Goal: Task Accomplishment & Management: Complete application form

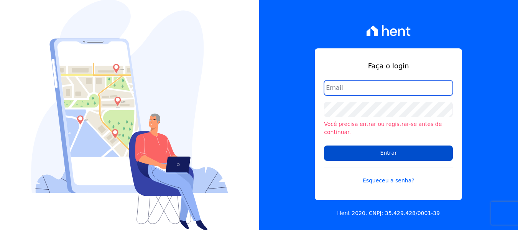
type input "[EMAIL_ADDRESS][DOMAIN_NAME]"
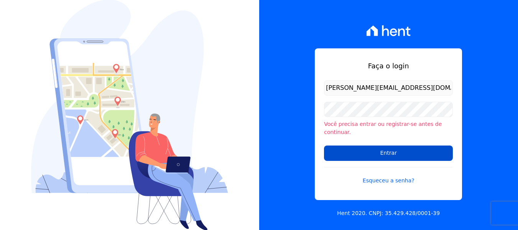
click at [365, 150] on input "Entrar" at bounding box center [388, 152] width 129 height 15
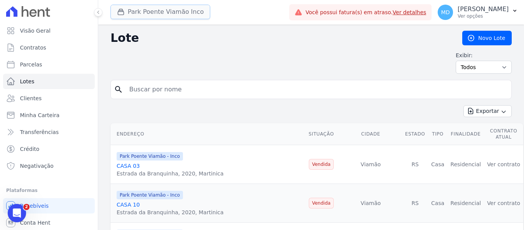
click at [147, 8] on button "Park Poente Viamão Inco" at bounding box center [161, 12] width 100 height 15
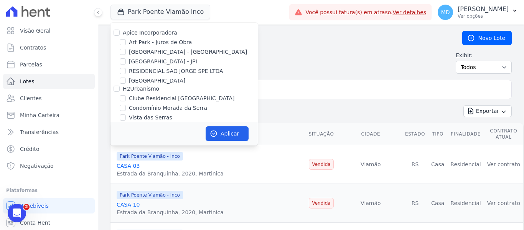
click at [127, 49] on div "[GEOGRAPHIC_DATA] - [GEOGRAPHIC_DATA]" at bounding box center [184, 52] width 147 height 8
click at [127, 51] on div "[GEOGRAPHIC_DATA] - [GEOGRAPHIC_DATA]" at bounding box center [184, 52] width 147 height 8
click at [123, 53] on input "[GEOGRAPHIC_DATA] - [GEOGRAPHIC_DATA]" at bounding box center [123, 52] width 6 height 6
checkbox input "true"
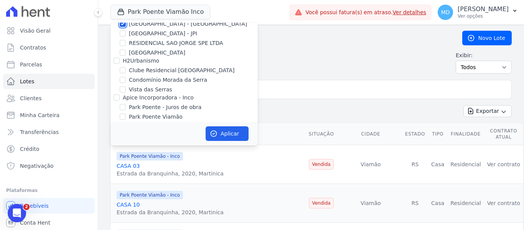
scroll to position [43, 0]
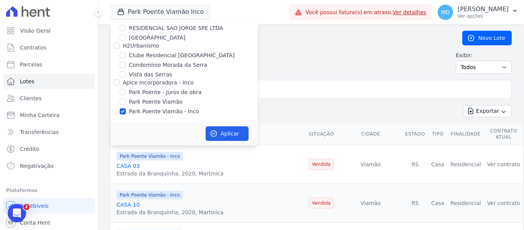
click at [126, 111] on div "Park Poente Viamão - Inco" at bounding box center [184, 111] width 147 height 8
click at [122, 111] on input "Park Poente Viamão - Inco" at bounding box center [123, 111] width 6 height 6
checkbox input "false"
click at [225, 137] on button "Aplicar" at bounding box center [227, 133] width 43 height 15
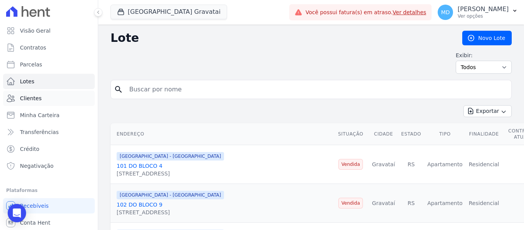
click at [33, 99] on span "Clientes" at bounding box center [30, 98] width 21 height 8
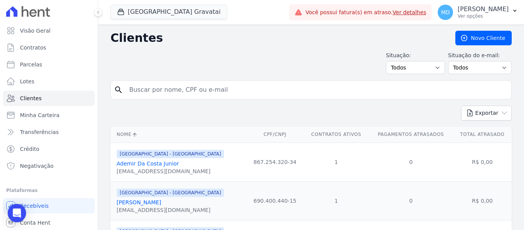
click at [233, 95] on input "search" at bounding box center [317, 89] width 384 height 15
type input "[PERSON_NAME]"
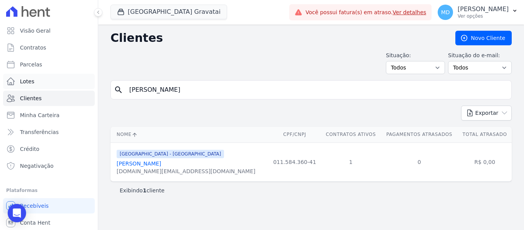
drag, startPoint x: 193, startPoint y: 89, endPoint x: 40, endPoint y: 87, distance: 153.5
click at [40, 87] on div "Visão Geral Contratos [GEOGRAPHIC_DATA] Lotes Clientes Minha Carteira Transferê…" at bounding box center [262, 115] width 524 height 230
type input "[PERSON_NAME]"
drag, startPoint x: 192, startPoint y: 89, endPoint x: 60, endPoint y: 90, distance: 132.0
click at [60, 91] on div "Visão Geral Contratos Parcelas Lotes Clientes Minha Carteira Transferências Cré…" at bounding box center [262, 115] width 524 height 230
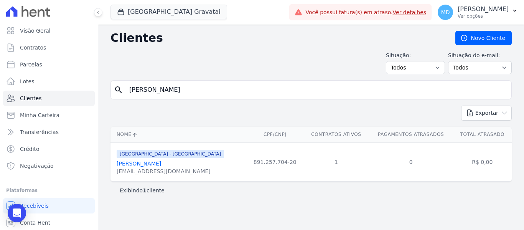
type input "PEDRO RIBEIRO DA SILC"
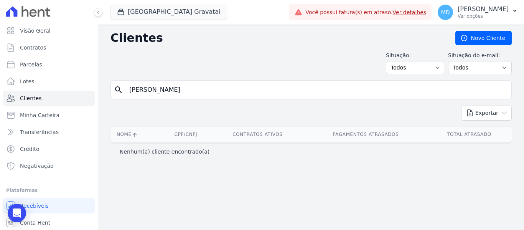
click at [200, 91] on input "PEDRO RIBEIRO DA SILCA" at bounding box center [317, 89] width 384 height 15
type input "PEDRO RIBEIRO DA SILVA"
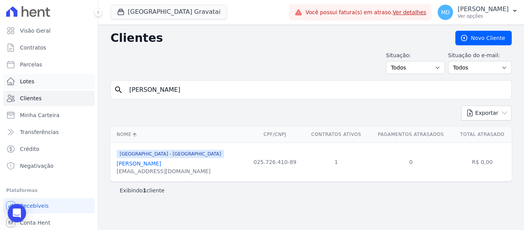
drag, startPoint x: 205, startPoint y: 93, endPoint x: 88, endPoint y: 89, distance: 117.5
click at [88, 92] on div "Visão Geral Contratos Parcelas Lotes Clientes Minha Carteira Transferências Cré…" at bounding box center [262, 115] width 524 height 230
type input "PAULA MAYKELLY"
drag, startPoint x: 187, startPoint y: 89, endPoint x: 99, endPoint y: 99, distance: 88.7
click at [97, 100] on div "Visão Geral Contratos Parcelas Lotes Clientes Minha Carteira Transferências Cré…" at bounding box center [262, 115] width 524 height 230
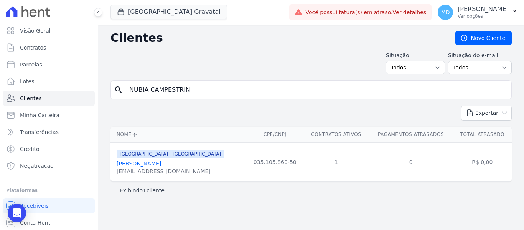
type input "NUBIA CAMPESTRINI"
drag, startPoint x: 192, startPoint y: 91, endPoint x: 74, endPoint y: 88, distance: 118.6
click at [75, 90] on div "Visão Geral Contratos Parcelas Lotes Clientes Minha Carteira Transferências Cré…" at bounding box center [262, 115] width 524 height 230
type input "VINICIUS HENRIQUE"
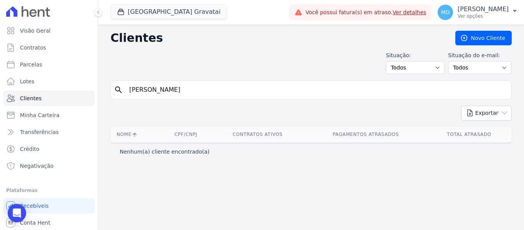
click at [196, 92] on input "VINICIUS HENRIQUE" at bounding box center [317, 89] width 384 height 15
type input "VINICIUS"
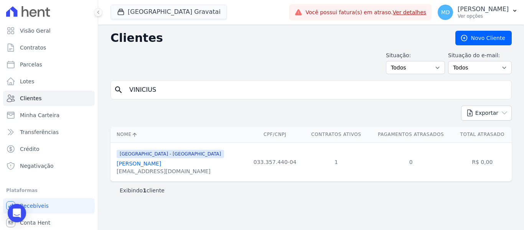
click at [188, 93] on input "VINICIUS" at bounding box center [317, 89] width 384 height 15
type input "V"
type input "NATHALIA SOUZA"
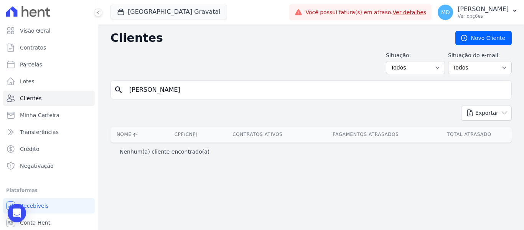
drag, startPoint x: 194, startPoint y: 93, endPoint x: 109, endPoint y: 90, distance: 85.3
click at [109, 90] on div "Clientes Novo Cliente Situação: Todos Adimplentes Inadimplentes Situação do e-m…" at bounding box center [311, 127] width 426 height 205
drag, startPoint x: 182, startPoint y: 92, endPoint x: 90, endPoint y: 90, distance: 91.7
click at [90, 90] on div "Visão Geral Contratos Parcelas Lotes Clientes Minha Carteira Transferências Cré…" at bounding box center [262, 115] width 524 height 230
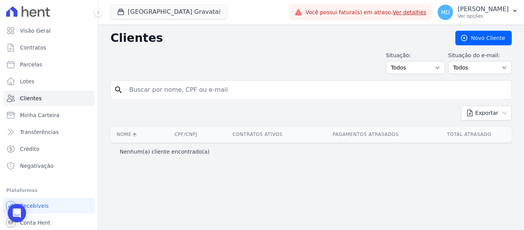
click at [166, 90] on input "search" at bounding box center [317, 89] width 384 height 15
type input "VINICIUS HENRIQUE"
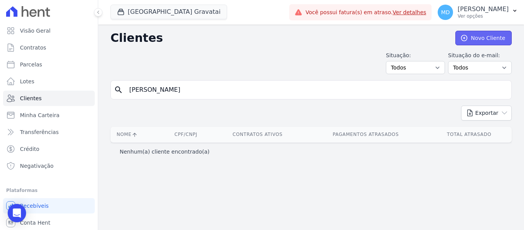
click at [492, 40] on link "Novo Cliente" at bounding box center [484, 38] width 56 height 15
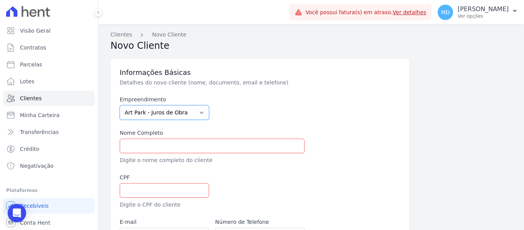
click at [205, 112] on select "Art Park - Juros de Obra Arty Park - Gravatai Arty Park - JPI Clube Residencial…" at bounding box center [164, 112] width 89 height 15
select select "980c1eb1-4231-460f-863e-120dd4190085"
click at [120, 105] on select "Art Park - Juros de Obra Arty Park - Gravatai Arty Park - JPI Clube Residencial…" at bounding box center [164, 112] width 89 height 15
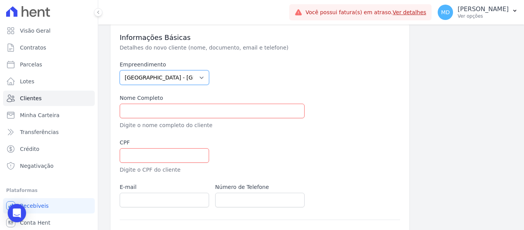
scroll to position [77, 0]
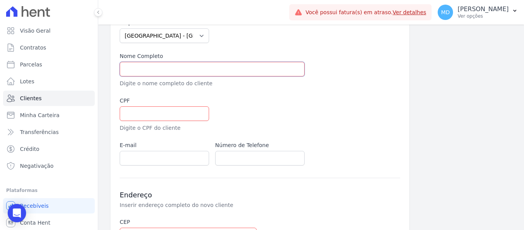
click at [163, 74] on input "text" at bounding box center [212, 69] width 185 height 15
click at [183, 68] on input "text" at bounding box center [212, 69] width 185 height 15
paste input "[PERSON_NAME]"
type input "[PERSON_NAME]"
click at [179, 116] on input "text" at bounding box center [164, 113] width 89 height 15
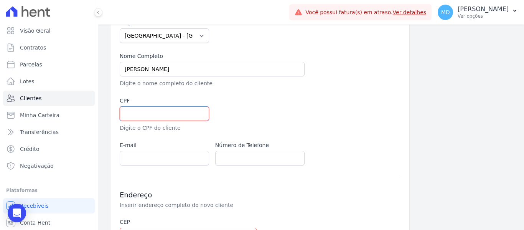
click at [175, 112] on input "text" at bounding box center [164, 113] width 89 height 15
paste input "045.571.560-29"
type input "045.571.560-29"
click at [169, 162] on input "email" at bounding box center [164, 158] width 89 height 15
click at [163, 162] on input "email" at bounding box center [164, 158] width 89 height 15
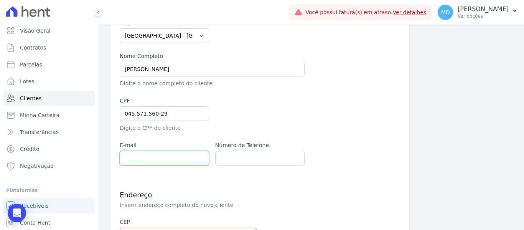
paste input "elderaraujo228@gmail.com"
type input "elderaraujo228@gmail.com"
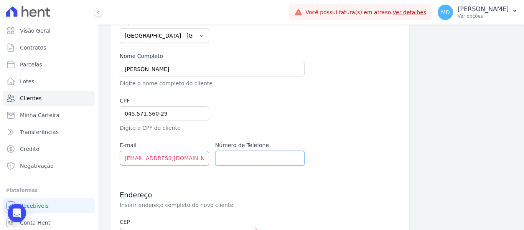
drag, startPoint x: 269, startPoint y: 156, endPoint x: 310, endPoint y: 159, distance: 41.2
click at [269, 156] on input "text" at bounding box center [259, 158] width 89 height 15
click at [224, 158] on input "text" at bounding box center [259, 158] width 89 height 15
paste input "+5551985725372"
click at [231, 158] on input "+5551985725372" at bounding box center [259, 158] width 89 height 15
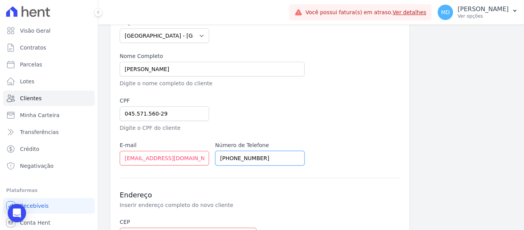
click at [227, 157] on input "+5551985725372" at bounding box center [259, 158] width 89 height 15
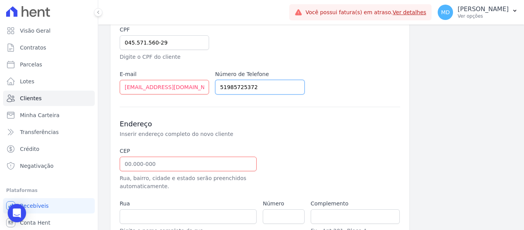
scroll to position [230, 0]
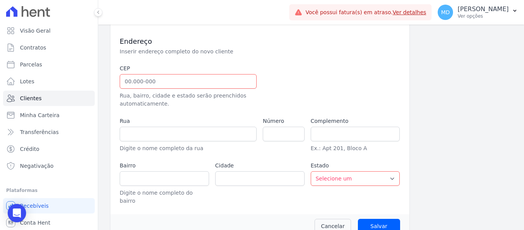
type input "51985725372"
click at [159, 86] on input "text" at bounding box center [188, 81] width 137 height 15
click at [146, 76] on input "text" at bounding box center [188, 81] width 137 height 15
paste input "94.100-130"
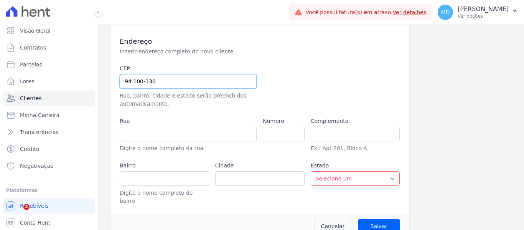
type input "94.100-130"
type input "Rua Santa Catarina"
type input "Neópolis"
type input "Gravataí"
select select "RS"
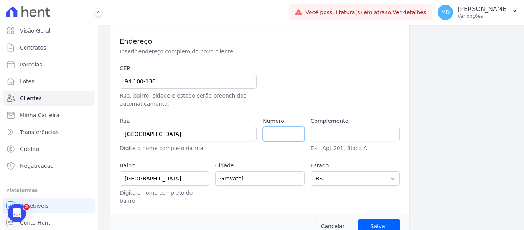
scroll to position [0, 0]
click at [287, 139] on input "number" at bounding box center [283, 134] width 41 height 15
paste input "407"
type input "407"
click at [338, 124] on label "Complemento" at bounding box center [355, 121] width 89 height 8
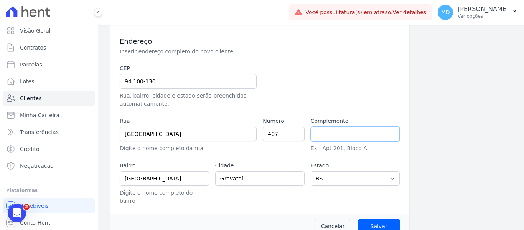
click at [340, 136] on input "text" at bounding box center [355, 134] width 89 height 15
click at [322, 132] on input "text" at bounding box center [355, 134] width 89 height 15
paste input "casa"
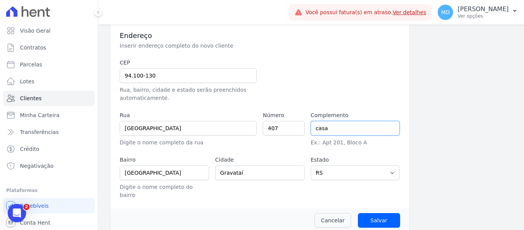
scroll to position [236, 0]
type input "casa"
click at [376, 213] on input "Salvar" at bounding box center [379, 220] width 42 height 15
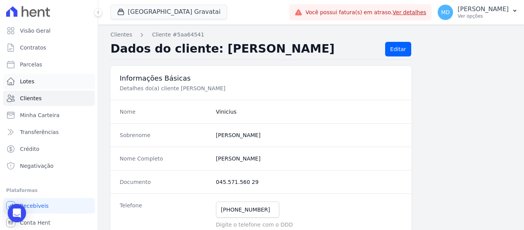
click at [33, 86] on link "Lotes" at bounding box center [49, 81] width 92 height 15
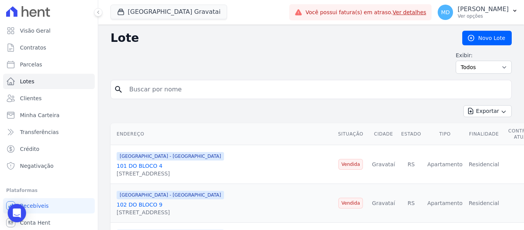
click at [164, 95] on input "search" at bounding box center [317, 89] width 384 height 15
type input "301"
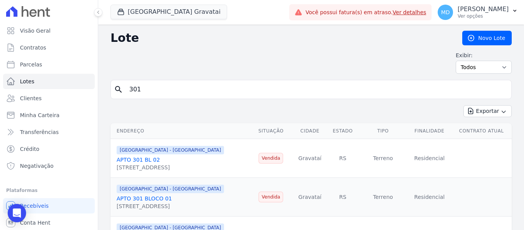
click at [165, 91] on input "301" at bounding box center [317, 89] width 384 height 15
drag, startPoint x: 81, startPoint y: 96, endPoint x: 61, endPoint y: 97, distance: 20.4
click at [61, 97] on div "Visão Geral Contratos Parcelas Lotes Clientes Minha Carteira Transferências Cré…" at bounding box center [262, 115] width 524 height 230
click at [492, 41] on link "Novo Lote" at bounding box center [487, 38] width 50 height 15
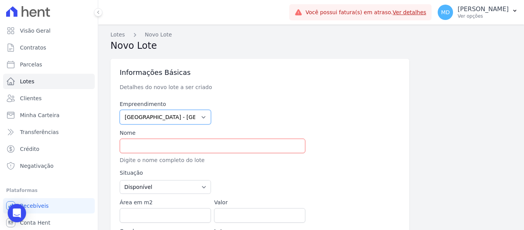
click at [190, 113] on select "Art Park - Juros de Obra Arty Park - Gravatai Arty Park - JPI Clube Residencial…" at bounding box center [165, 117] width 91 height 15
click at [175, 143] on input "text" at bounding box center [213, 146] width 186 height 15
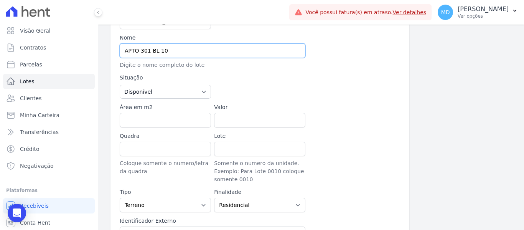
scroll to position [77, 0]
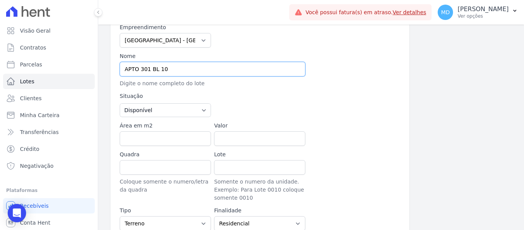
type input "APTO 301 BL 10"
click at [170, 110] on select "Disponível Vendida Reservada Indisponível" at bounding box center [165, 110] width 91 height 14
select select "sold"
click at [120, 103] on select "Disponível Vendida Reservada Indisponível" at bounding box center [165, 110] width 91 height 14
click at [152, 136] on input "Área em m2" at bounding box center [165, 138] width 91 height 15
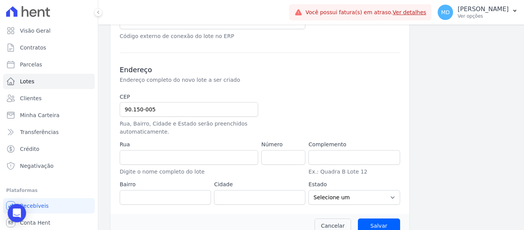
scroll to position [153, 0]
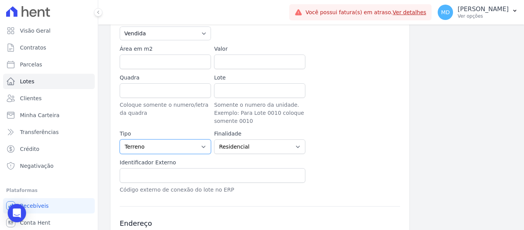
click at [143, 150] on select "Casa Apartamento Escritório Flat Loja Espaço Comercial Terreno Outros" at bounding box center [165, 146] width 91 height 15
select select "apartment"
click at [120, 139] on select "Casa Apartamento Escritório Flat Loja Espaço Comercial Terreno Outros" at bounding box center [165, 146] width 91 height 15
click at [262, 150] on select "Residencial Não-residencial Comercial Industrial Misto" at bounding box center [259, 146] width 91 height 15
click at [274, 123] on div "Empreendimento Art Park - Juros de Obra Arty Park - Gravatai Arty Park - JPI Cl…" at bounding box center [260, 70] width 281 height 247
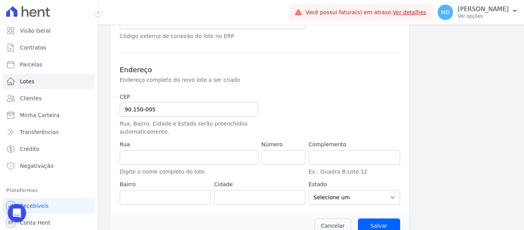
scroll to position [321, 0]
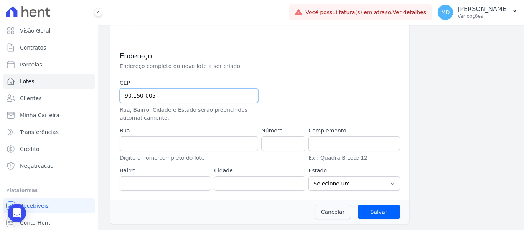
drag, startPoint x: 158, startPoint y: 97, endPoint x: 114, endPoint y: 95, distance: 44.2
paste input "4.035-170"
type input "94.035-170"
click at [261, 109] on div at bounding box center [306, 100] width 91 height 43
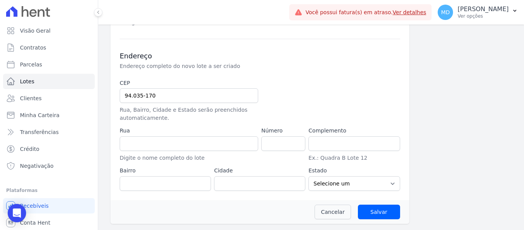
click at [237, 116] on p "Rua, Bairro, Cidade e Estado serão preenchidos automaticamente." at bounding box center [189, 114] width 139 height 16
type input "Rua Nova York"
type input "Passo das Pedras"
type input "Gravataí"
select select "RS"
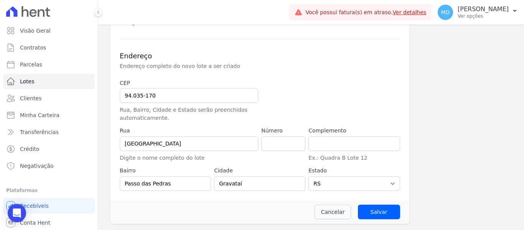
click at [280, 97] on div at bounding box center [306, 100] width 91 height 43
click at [283, 147] on input "number" at bounding box center [283, 143] width 44 height 15
type input "120"
click at [365, 149] on input "text" at bounding box center [354, 143] width 91 height 15
click at [387, 214] on input "Salvar" at bounding box center [379, 212] width 42 height 15
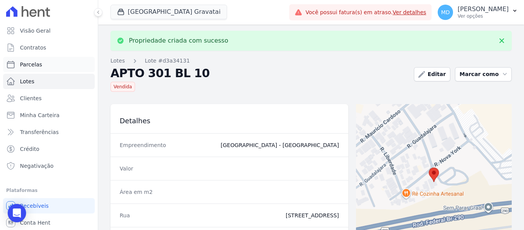
click at [33, 65] on span "Parcelas" at bounding box center [31, 65] width 22 height 8
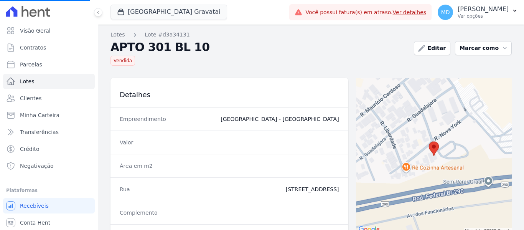
select select
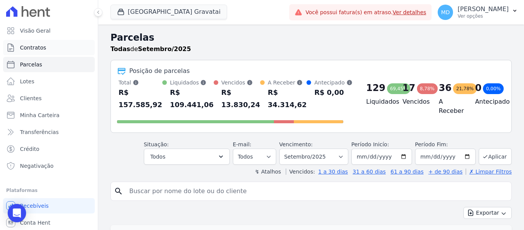
click at [36, 48] on span "Contratos" at bounding box center [33, 48] width 26 height 8
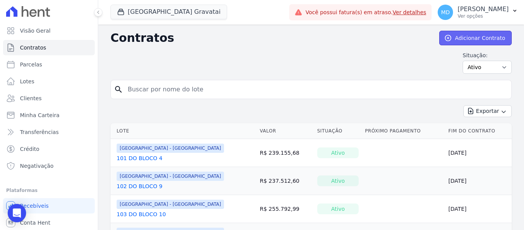
click at [464, 33] on link "Adicionar Contrato" at bounding box center [475, 38] width 73 height 15
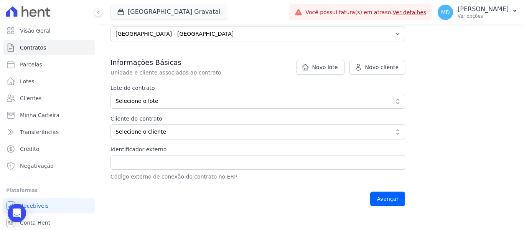
scroll to position [77, 0]
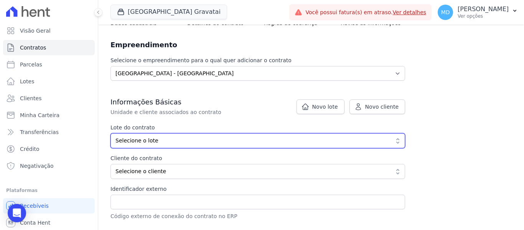
click at [165, 138] on span "Selecione o lote" at bounding box center [253, 141] width 274 height 8
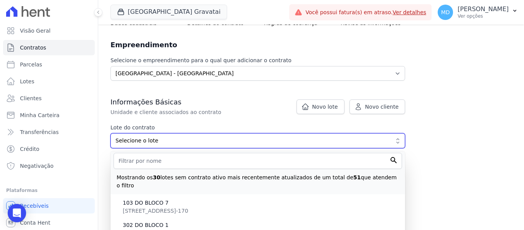
click at [111, 133] on button "Selecione o lote" at bounding box center [258, 140] width 295 height 15
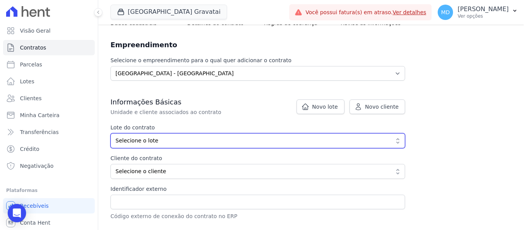
click at [173, 145] on button "Selecione o lote" at bounding box center [258, 140] width 295 height 15
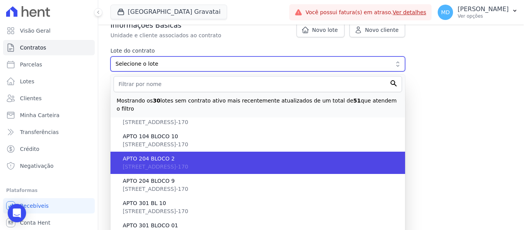
scroll to position [230, 0]
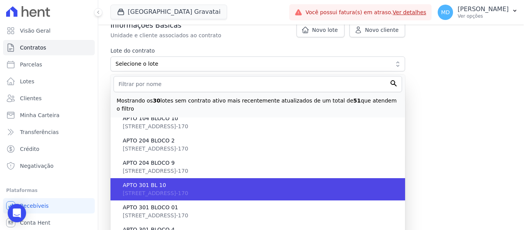
click at [140, 190] on span "Rua Nova York, 120, Passo das Pedras, RS, Gravataí, 94.035-170" at bounding box center [156, 193] width 66 height 6
type input "d3a34131-d448-4326-bde3-c660da81da7f"
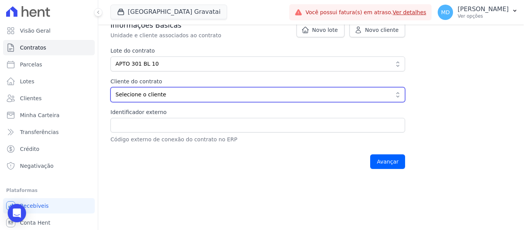
click at [161, 99] on button "Selecione o cliente" at bounding box center [258, 94] width 295 height 15
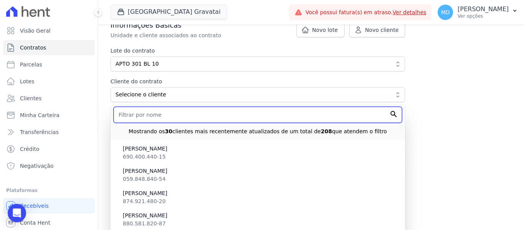
click at [151, 113] on input "text" at bounding box center [258, 115] width 289 height 16
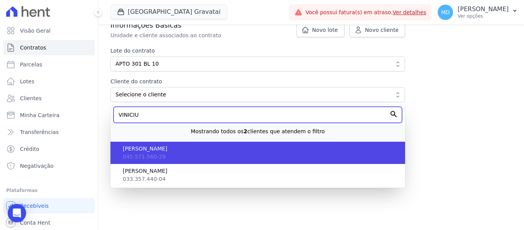
type input "VINICIU"
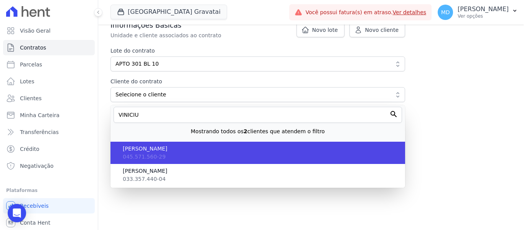
click at [153, 142] on li "VINICIUS HENRIQUE ARAUJO DA SILVA 045.571.560-29" at bounding box center [258, 153] width 295 height 22
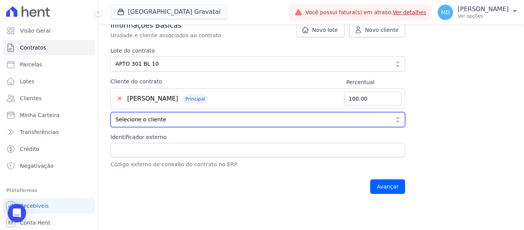
click at [155, 119] on span "Selecione o cliente" at bounding box center [253, 120] width 274 height 8
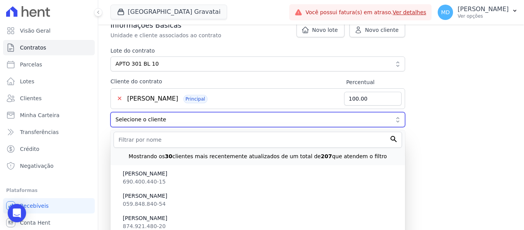
click at [155, 119] on span "Selecione o cliente" at bounding box center [253, 120] width 274 height 8
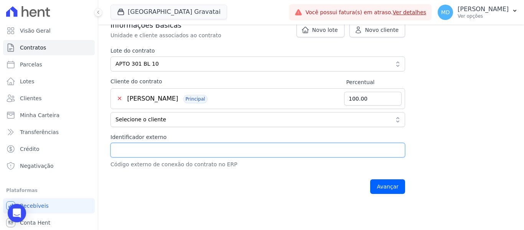
click at [151, 150] on input "Identificador externo" at bounding box center [258, 150] width 295 height 15
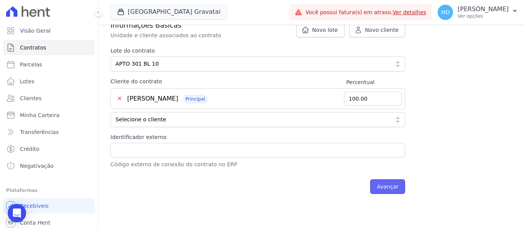
click at [385, 186] on input "Avançar" at bounding box center [387, 186] width 35 height 15
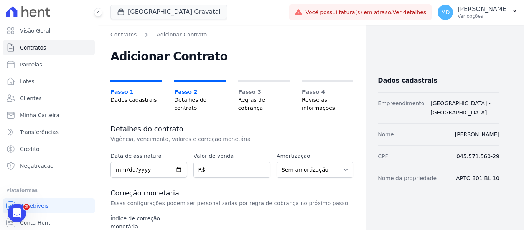
scroll to position [77, 0]
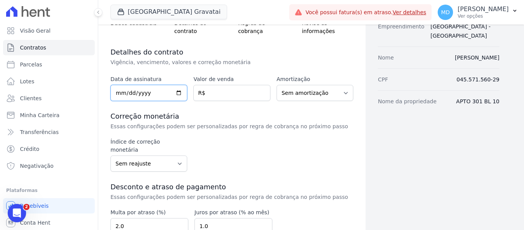
click at [132, 96] on input "date" at bounding box center [149, 93] width 77 height 16
type input "2025-08-19"
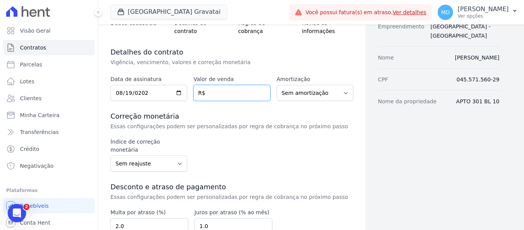
click at [242, 89] on input "number" at bounding box center [231, 93] width 77 height 16
click at [228, 96] on input "number" at bounding box center [231, 93] width 77 height 16
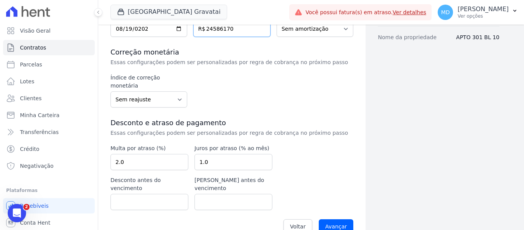
type input "24586170"
click at [155, 91] on select "Sem reajuste Média dos últimos 12 meses acumulado de INCCM Média dos últimos 12…" at bounding box center [149, 99] width 77 height 16
select select "inccdi"
click at [111, 91] on select "Sem reajuste Média dos últimos 12 meses acumulado de INCCM Média dos últimos 12…" at bounding box center [149, 99] width 77 height 16
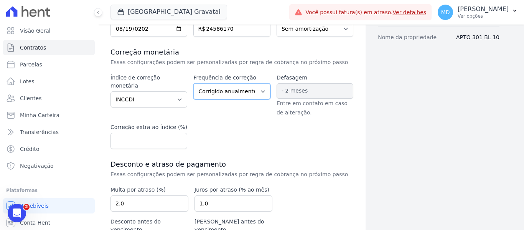
click at [241, 92] on select "Corrigido semestralmente Corrigido mensalmente Corrigido anualmente" at bounding box center [231, 91] width 77 height 16
select select "monthly"
click at [193, 83] on select "Corrigido semestralmente Corrigido mensalmente Corrigido anualmente" at bounding box center [231, 91] width 77 height 16
click at [317, 97] on span "- 2 meses" at bounding box center [315, 90] width 77 height 15
click at [302, 80] on label "Defasagem" at bounding box center [315, 78] width 77 height 8
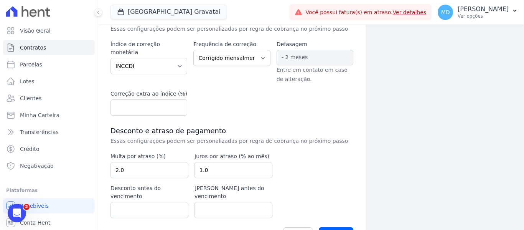
scroll to position [190, 0]
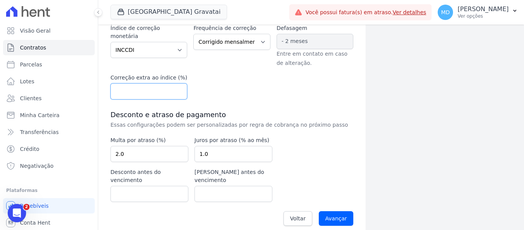
click at [133, 95] on input "number" at bounding box center [149, 91] width 77 height 16
click at [230, 107] on div "Data de assinatura 2025-08-19 Valor de venda 24586170 R$ Amortização Sem amorti…" at bounding box center [232, 96] width 243 height 269
click at [337, 211] on input "Avançar" at bounding box center [336, 218] width 35 height 15
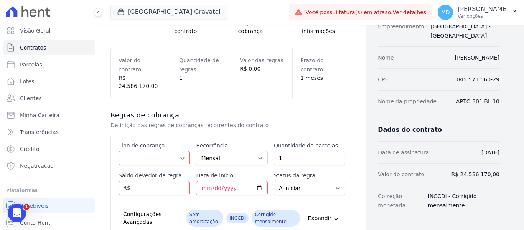
scroll to position [153, 0]
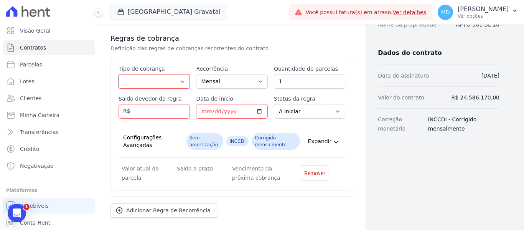
click at [173, 76] on select "Parcela Normal Entrada Sinal Intercalada Chaves Pré-chaves Pós-chaves Impostos …" at bounding box center [154, 81] width 71 height 15
select select "standard"
click at [119, 74] on select "Parcela Normal Entrada Sinal Intercalada Chaves Pré-chaves Pós-chaves Impostos …" at bounding box center [154, 81] width 71 height 15
click at [166, 74] on select "Parcela Normal Entrada Sinal Intercalada Chaves Pré-chaves Pós-chaves Impostos …" at bounding box center [154, 81] width 71 height 15
click at [119, 74] on select "Parcela Normal Entrada Sinal Intercalada Chaves Pré-chaves Pós-chaves Impostos …" at bounding box center [154, 81] width 71 height 15
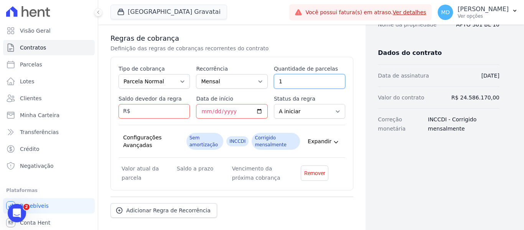
click at [302, 76] on input "1" at bounding box center [309, 81] width 71 height 15
click at [136, 104] on input "Saldo devedor da regra" at bounding box center [154, 111] width 71 height 15
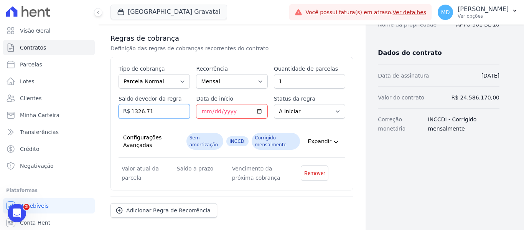
type input "1326.71"
click at [219, 104] on input "Data de início" at bounding box center [231, 111] width 71 height 15
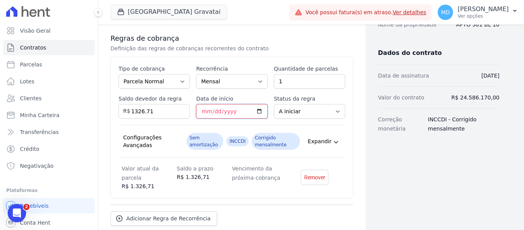
click at [201, 104] on input "Data de início" at bounding box center [231, 111] width 71 height 15
type input "2025-10-10"
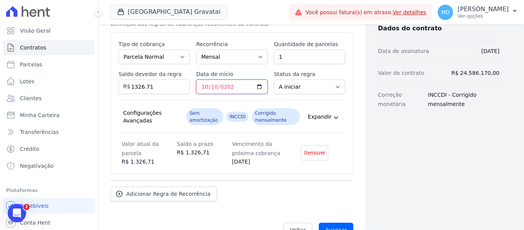
scroll to position [190, 0]
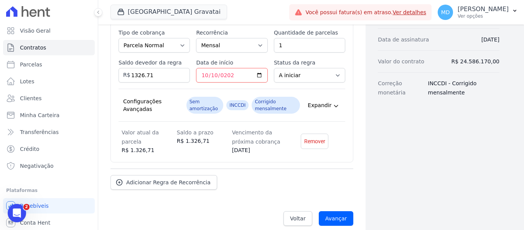
click at [330, 89] on div "Configurações Avançadas Sem amortização INCCDI Corrigido mensalmente Expandir" at bounding box center [232, 105] width 227 height 33
click at [139, 178] on span "Adicionar Regra de Recorrência" at bounding box center [168, 182] width 84 height 8
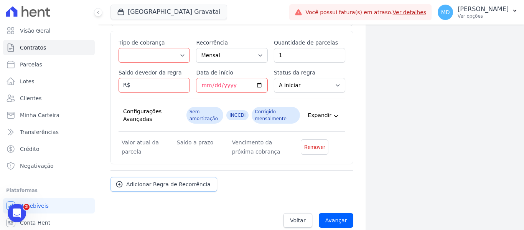
scroll to position [328, 0]
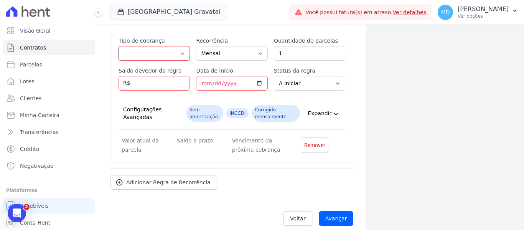
click at [146, 46] on select "Parcela Normal Entrada Sinal Intercalada Chaves Pré-chaves Pós-chaves Impostos …" at bounding box center [154, 53] width 71 height 15
select select "standard"
click at [119, 46] on select "Parcela Normal Entrada Sinal Intercalada Chaves Pré-chaves Pós-chaves Impostos …" at bounding box center [154, 53] width 71 height 15
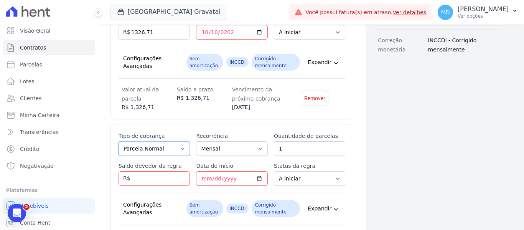
scroll to position [251, 0]
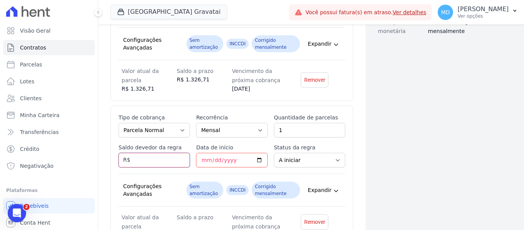
click at [143, 153] on input "Saldo devedor da regra" at bounding box center [154, 160] width 71 height 15
click at [143, 155] on input "Saldo devedor da regra" at bounding box center [154, 160] width 71 height 15
type input "1289.81"
click at [199, 153] on input "Data de início" at bounding box center [231, 160] width 71 height 15
drag, startPoint x: 202, startPoint y: 151, endPoint x: 211, endPoint y: 157, distance: 11.0
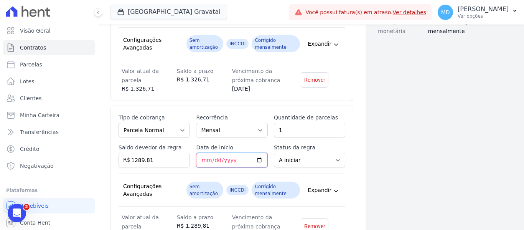
click at [202, 153] on input "Data de início" at bounding box center [231, 160] width 71 height 15
type input "2025-11-10"
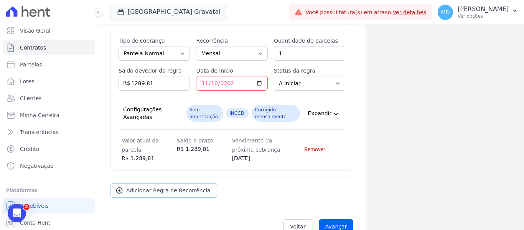
click at [162, 187] on span "Adicionar Regra de Recorrência" at bounding box center [168, 191] width 84 height 8
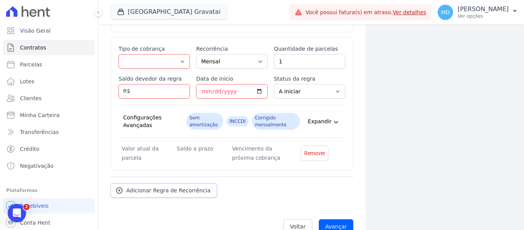
scroll to position [474, 0]
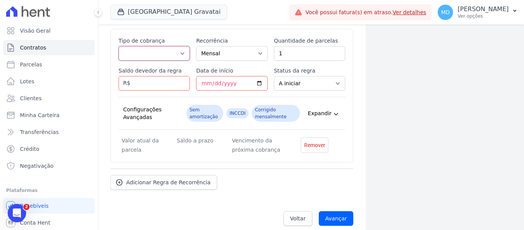
click at [143, 46] on select "Parcela Normal Entrada Sinal Intercalada Chaves Pré-chaves Pós-chaves Impostos …" at bounding box center [154, 53] width 71 height 15
select select "standard"
click at [119, 46] on select "Parcela Normal Entrada Sinal Intercalada Chaves Pré-chaves Pós-chaves Impostos …" at bounding box center [154, 53] width 71 height 15
click at [159, 76] on input "Saldo devedor da regra" at bounding box center [154, 83] width 71 height 15
type input "1252.91"
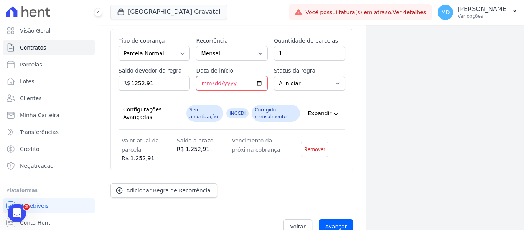
click at [204, 76] on input "Data de início" at bounding box center [231, 83] width 71 height 15
type input "[DATE]"
click at [238, 177] on div "Adicionar Regra de Recorrência" at bounding box center [232, 187] width 243 height 21
click at [170, 186] on link "Adicionar Regra de Recorrência" at bounding box center [164, 190] width 107 height 15
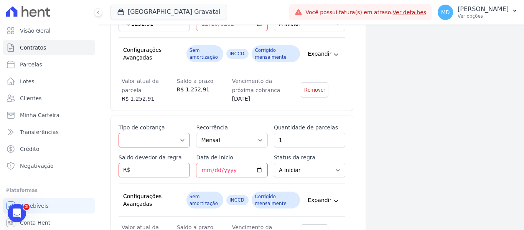
scroll to position [551, 0]
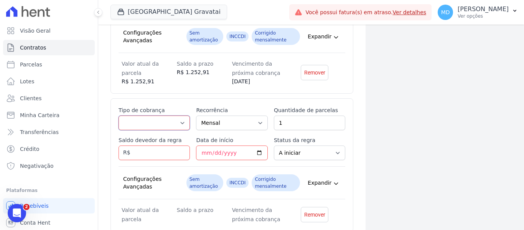
click at [158, 116] on select "Parcela Normal Entrada Sinal Intercalada Chaves Pré-chaves Pós-chaves Impostos …" at bounding box center [154, 123] width 71 height 15
select select "standard"
click at [119, 116] on select "Parcela Normal Entrada Sinal Intercalada Chaves Pré-chaves Pós-chaves Impostos …" at bounding box center [154, 123] width 71 height 15
click at [150, 145] on input "Saldo devedor da regra" at bounding box center [154, 152] width 71 height 15
type input "1216.01"
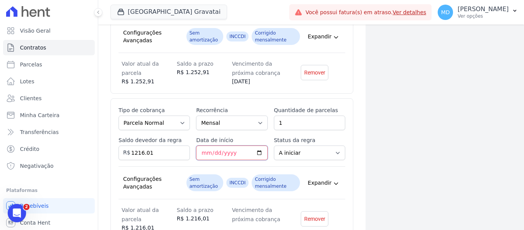
click at [205, 145] on input "Data de início" at bounding box center [231, 152] width 71 height 15
type input "[DATE]"
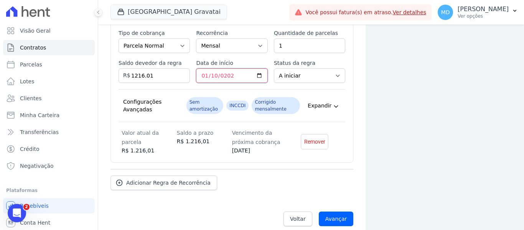
scroll to position [628, 0]
click at [150, 178] on span "Adicionar Regra de Recorrência" at bounding box center [168, 182] width 84 height 8
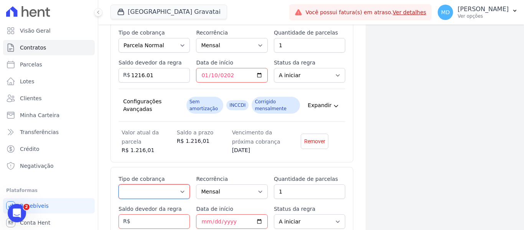
click at [145, 184] on select "Parcela Normal Entrada Sinal Intercalada Chaves Pré-chaves Pós-chaves Impostos …" at bounding box center [154, 191] width 71 height 15
select select "standard"
click at [119, 184] on select "Parcela Normal Entrada Sinal Intercalada Chaves Pré-chaves Pós-chaves Impostos …" at bounding box center [154, 191] width 71 height 15
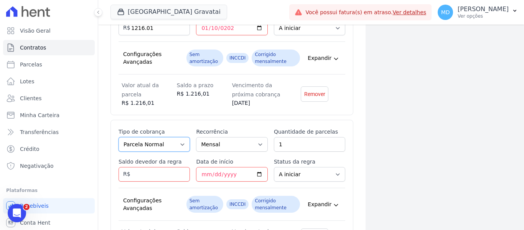
scroll to position [705, 0]
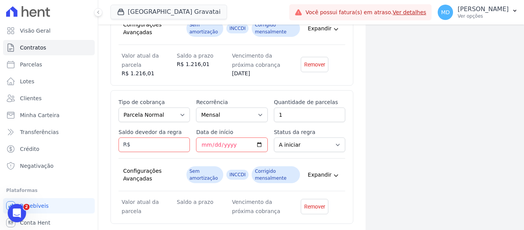
click at [149, 129] on div "Saldo devedor da regra" at bounding box center [154, 140] width 71 height 24
click at [145, 137] on input "Saldo devedor da regra" at bounding box center [154, 144] width 71 height 15
type input "1179.11"
type input "[DATE]"
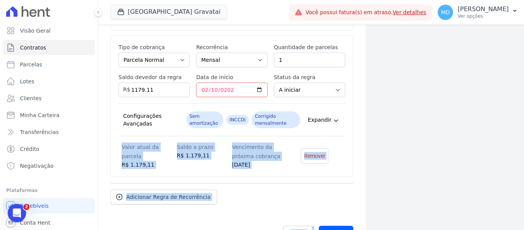
scroll to position [774, 0]
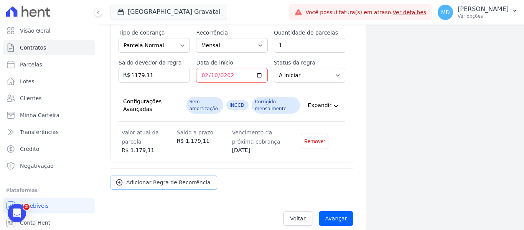
click at [180, 178] on span "Adicionar Regra de Recorrência" at bounding box center [168, 182] width 84 height 8
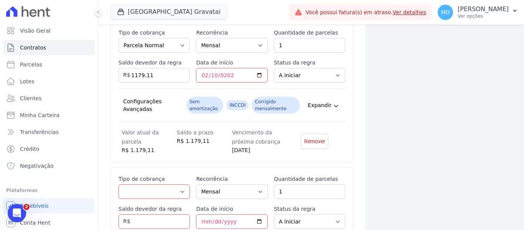
scroll to position [851, 0]
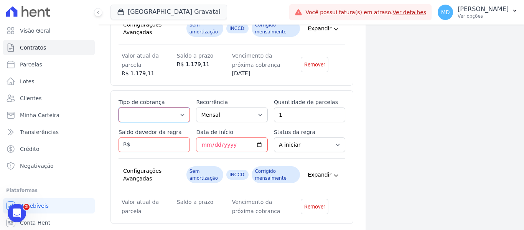
drag, startPoint x: 134, startPoint y: 102, endPoint x: 140, endPoint y: 109, distance: 9.2
click at [134, 107] on select "Parcela Normal Entrada Sinal Intercalada Chaves Pré-chaves Pós-chaves Impostos …" at bounding box center [154, 114] width 71 height 15
select select "standard"
click at [119, 107] on select "Parcela Normal Entrada Sinal Intercalada Chaves Pré-chaves Pós-chaves Impostos …" at bounding box center [154, 114] width 71 height 15
click at [148, 137] on input "Saldo devedor da regra" at bounding box center [154, 144] width 71 height 15
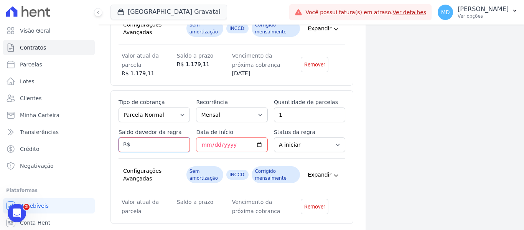
type input "1"
type input "1142.21"
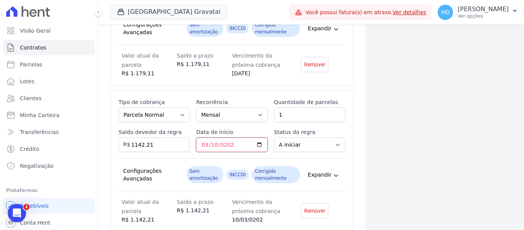
type input "[DATE]"
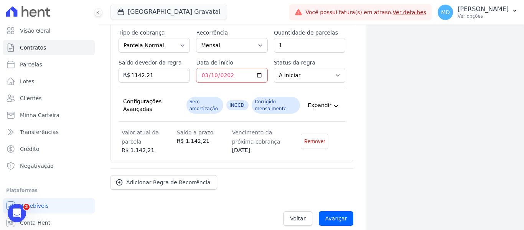
click at [224, 168] on div "Adicionar Regra de Recorrência" at bounding box center [232, 178] width 243 height 21
click at [167, 178] on span "Adicionar Regra de Recorrência" at bounding box center [168, 182] width 84 height 8
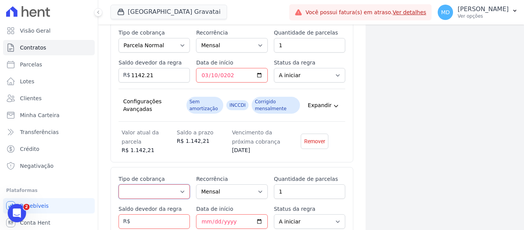
click at [156, 185] on select "Parcela Normal Entrada Sinal Intercalada Chaves Pré-chaves Pós-chaves Impostos …" at bounding box center [154, 191] width 71 height 15
click at [119, 184] on select "Parcela Normal Entrada Sinal Intercalada Chaves Pré-chaves Pós-chaves Impostos …" at bounding box center [154, 191] width 71 height 15
drag, startPoint x: 158, startPoint y: 188, endPoint x: 158, endPoint y: 183, distance: 4.6
click at [158, 188] on select "Parcela Normal Entrada Sinal Intercalada Chaves Pré-chaves Pós-chaves Impostos …" at bounding box center [154, 191] width 71 height 15
select select "standard"
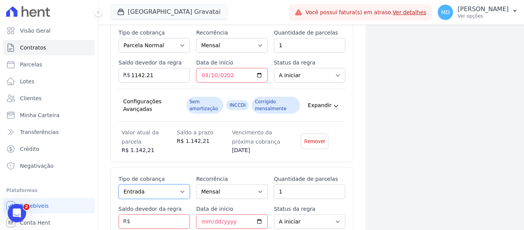
click at [119, 184] on select "Parcela Normal Entrada Sinal Intercalada Chaves Pré-chaves Pós-chaves Impostos …" at bounding box center [154, 191] width 71 height 15
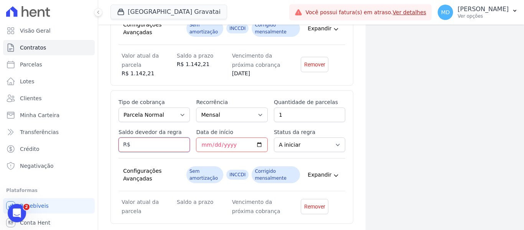
click at [147, 137] on input "Saldo devedor da regra" at bounding box center [154, 144] width 71 height 15
type input "1105.31"
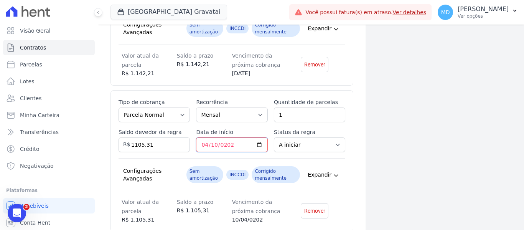
type input "[DATE]"
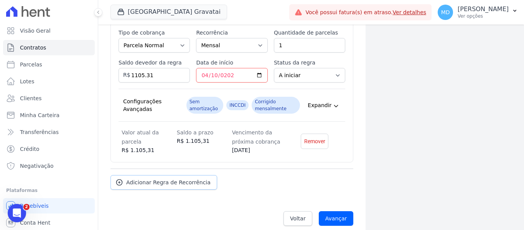
click at [160, 178] on span "Adicionar Regra de Recorrência" at bounding box center [168, 182] width 84 height 8
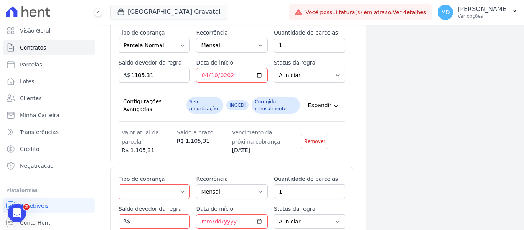
scroll to position [1144, 0]
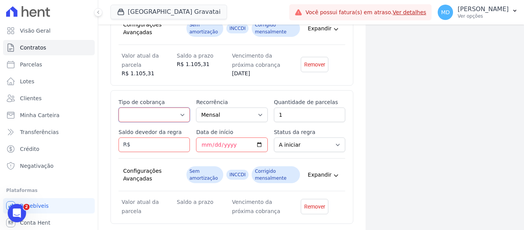
click at [154, 111] on select "Parcela Normal Entrada Sinal Intercalada Chaves Pré-chaves Pós-chaves Impostos …" at bounding box center [154, 114] width 71 height 15
select select "standard"
click at [119, 107] on select "Parcela Normal Entrada Sinal Intercalada Chaves Pré-chaves Pós-chaves Impostos …" at bounding box center [154, 114] width 71 height 15
click at [147, 139] on input "Saldo devedor da regra" at bounding box center [154, 144] width 71 height 15
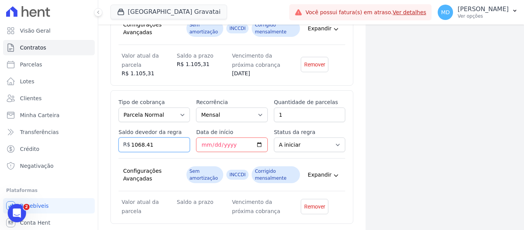
type input "1068.41"
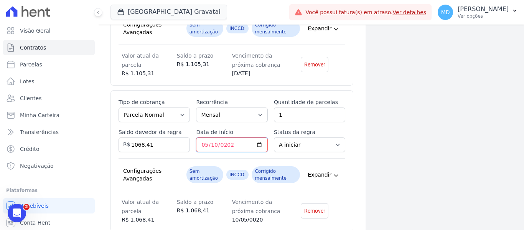
type input "[DATE]"
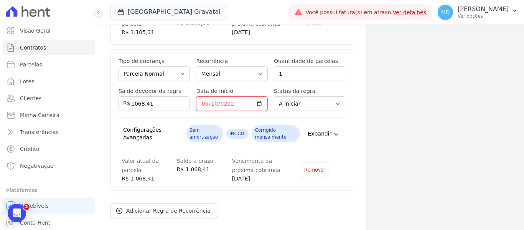
scroll to position [1213, 0]
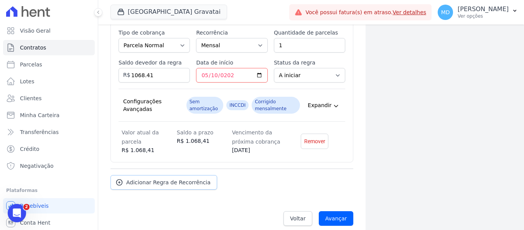
click at [152, 178] on span "Adicionar Regra de Recorrência" at bounding box center [168, 182] width 84 height 8
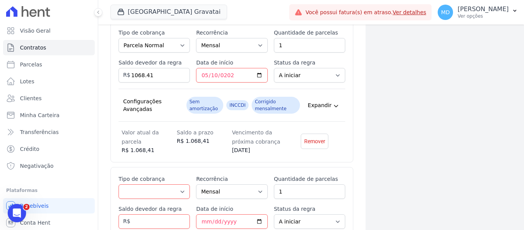
scroll to position [1290, 0]
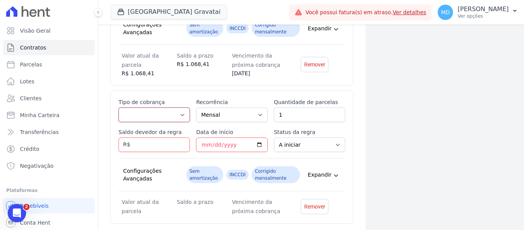
click at [139, 107] on select "Parcela Normal Entrada Sinal Intercalada Chaves Pré-chaves Pós-chaves Impostos …" at bounding box center [154, 114] width 71 height 15
select select "standard"
click at [119, 107] on select "Parcela Normal Entrada Sinal Intercalada Chaves Pré-chaves Pós-chaves Impostos …" at bounding box center [154, 114] width 71 height 15
click at [162, 137] on input "Saldo devedor da regra" at bounding box center [154, 144] width 71 height 15
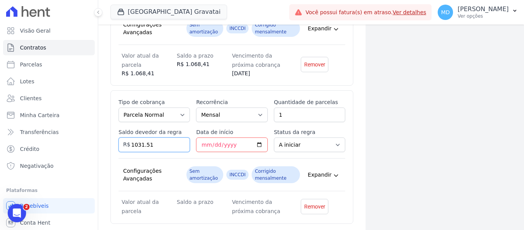
type input "1031.51"
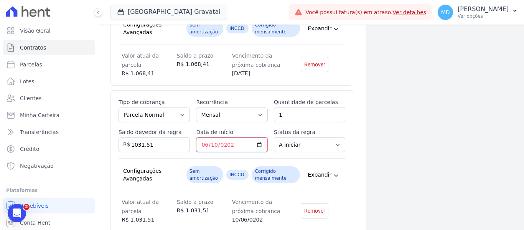
type input "[DATE]"
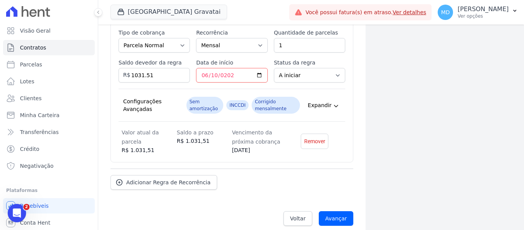
click at [160, 180] on link "Adicionar Regra de Recorrência" at bounding box center [164, 182] width 107 height 15
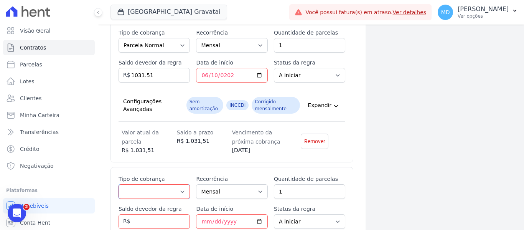
click at [168, 189] on select "Parcela Normal Entrada Sinal Intercalada Chaves Pré-chaves Pós-chaves Impostos …" at bounding box center [154, 191] width 71 height 15
select select "standard"
click at [119, 184] on select "Parcela Normal Entrada Sinal Intercalada Chaves Pré-chaves Pós-chaves Impostos …" at bounding box center [154, 191] width 71 height 15
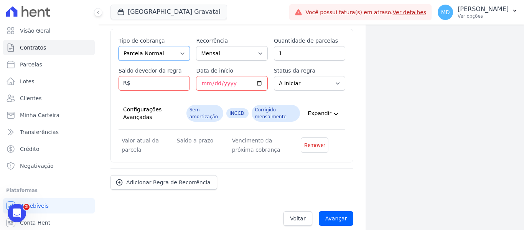
scroll to position [1421, 0]
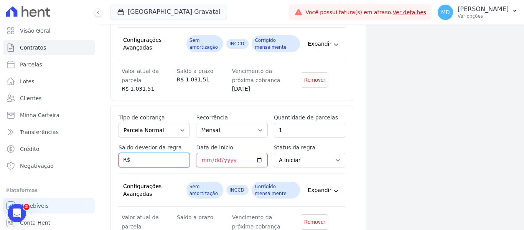
click at [148, 155] on input "Saldo devedor da regra" at bounding box center [154, 160] width 71 height 15
type input "994.61"
type input "[DATE]"
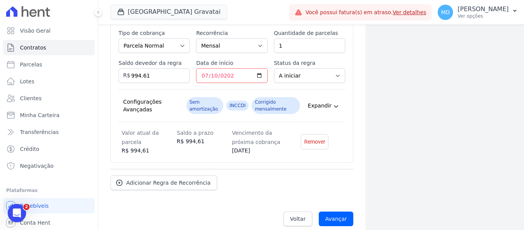
scroll to position [1505, 0]
click at [166, 178] on span "Adicionar Regra de Recorrência" at bounding box center [168, 182] width 84 height 8
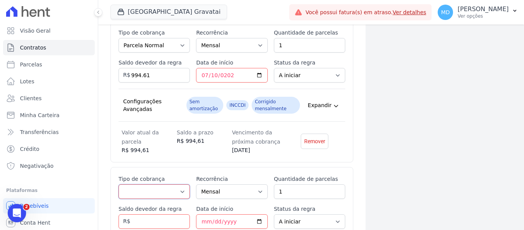
click at [156, 185] on select "Parcela Normal Entrada Sinal Intercalada Chaves Pré-chaves Pós-chaves Impostos …" at bounding box center [154, 191] width 71 height 15
select select "standard"
click at [119, 184] on select "Parcela Normal Entrada Sinal Intercalada Chaves Pré-chaves Pós-chaves Impostos …" at bounding box center [154, 191] width 71 height 15
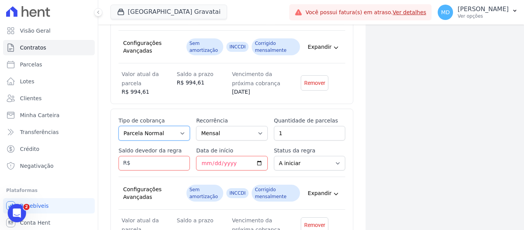
scroll to position [1582, 0]
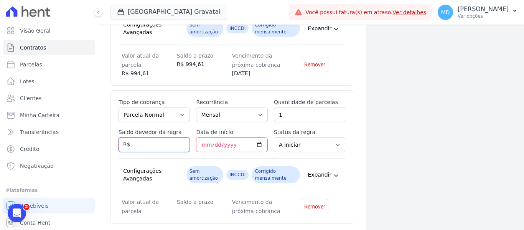
click at [147, 137] on input "Saldo devedor da regra" at bounding box center [154, 144] width 71 height 15
click at [140, 137] on input "Saldo devedor da regra" at bounding box center [154, 144] width 71 height 15
type input "957.71"
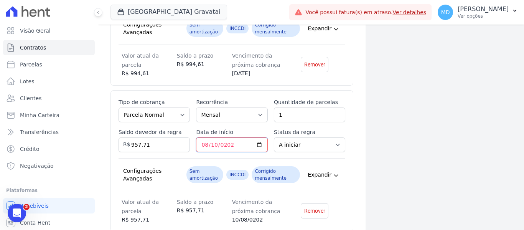
type input "[DATE]"
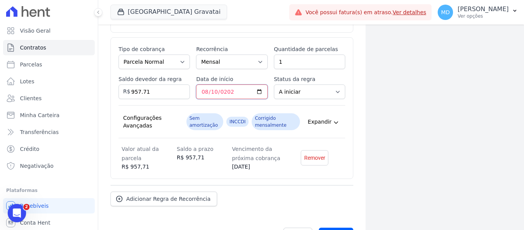
scroll to position [1652, 0]
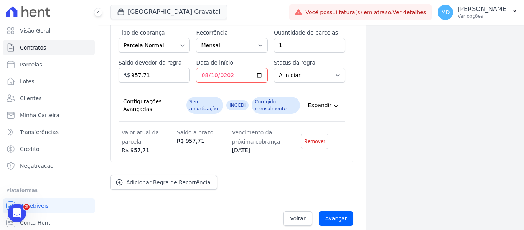
click at [338, 168] on div "Adicionar Regra de Recorrência" at bounding box center [232, 178] width 243 height 21
click at [155, 178] on span "Adicionar Regra de Recorrência" at bounding box center [168, 182] width 84 height 8
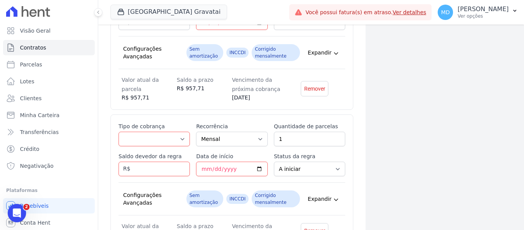
scroll to position [1728, 0]
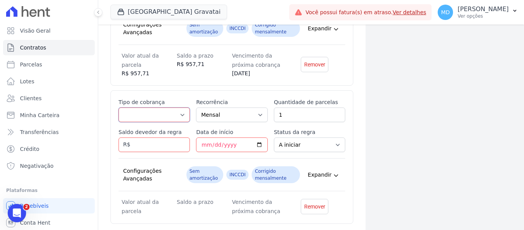
drag, startPoint x: 155, startPoint y: 109, endPoint x: 152, endPoint y: 99, distance: 10.0
click at [155, 109] on select "Parcela Normal Entrada Sinal Intercalada Chaves Pré-chaves Pós-chaves Impostos …" at bounding box center [154, 114] width 71 height 15
select select "standard"
click at [119, 107] on select "Parcela Normal Entrada Sinal Intercalada Chaves Pré-chaves Pós-chaves Impostos …" at bounding box center [154, 114] width 71 height 15
click at [153, 137] on input "Saldo devedor da regra" at bounding box center [154, 144] width 71 height 15
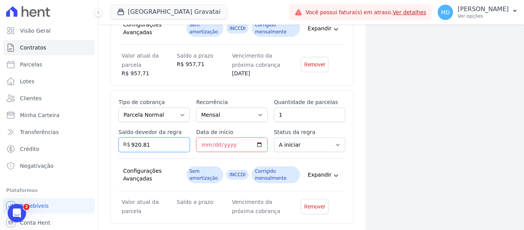
type input "920.81"
type input "0020-06-10"
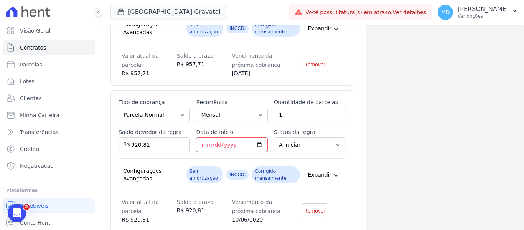
click at [212, 138] on input "Data de início" at bounding box center [231, 144] width 71 height 15
type input "[DATE]"
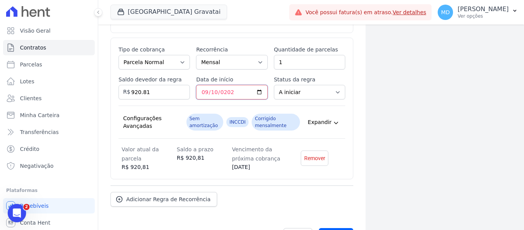
scroll to position [1798, 0]
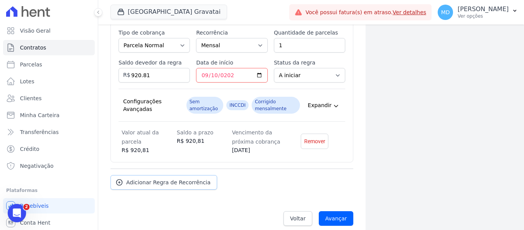
click at [177, 178] on span "Adicionar Regra de Recorrência" at bounding box center [168, 182] width 84 height 8
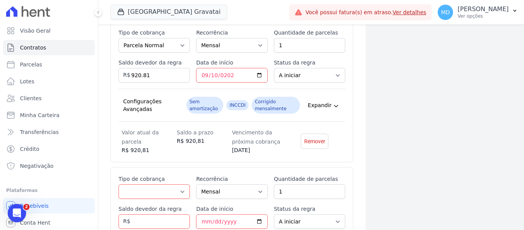
scroll to position [1936, 0]
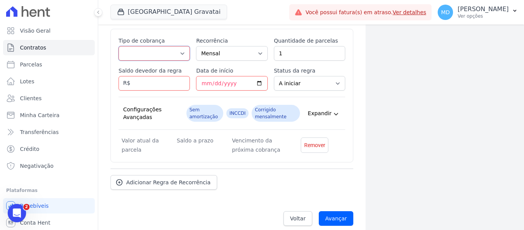
click at [139, 46] on select "Parcela Normal Entrada Sinal Intercalada Chaves Pré-chaves Pós-chaves Impostos …" at bounding box center [154, 53] width 71 height 15
select select "standard"
click at [119, 46] on select "Parcela Normal Entrada Sinal Intercalada Chaves Pré-chaves Pós-chaves Impostos …" at bounding box center [154, 53] width 71 height 15
click at [144, 76] on input "Saldo devedor da regra" at bounding box center [154, 83] width 71 height 15
click at [145, 78] on input "Saldo devedor da regra" at bounding box center [154, 83] width 71 height 15
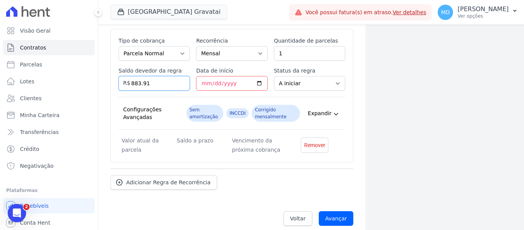
type input "883.91"
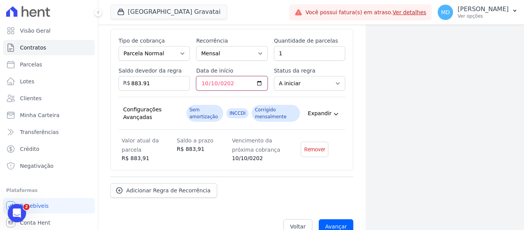
type input "[DATE]"
click at [173, 187] on span "Adicionar Regra de Recorrência" at bounding box center [168, 191] width 84 height 8
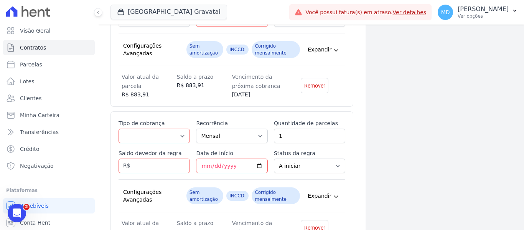
scroll to position [2013, 0]
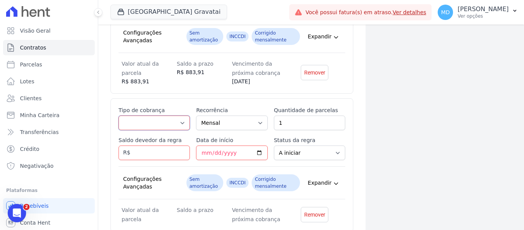
click at [145, 117] on select "Parcela Normal Entrada Sinal Intercalada Chaves Pré-chaves Pós-chaves Impostos …" at bounding box center [154, 123] width 71 height 15
select select "standard"
click at [119, 116] on select "Parcela Normal Entrada Sinal Intercalada Chaves Pré-chaves Pós-chaves Impostos …" at bounding box center [154, 123] width 71 height 15
click at [147, 145] on input "Saldo devedor da regra" at bounding box center [154, 152] width 71 height 15
type input "847.01"
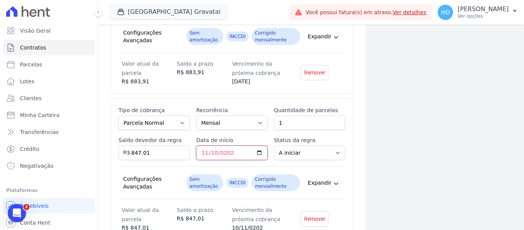
type input "[DATE]"
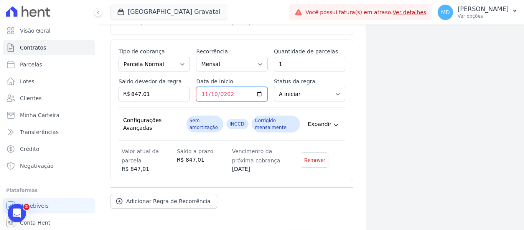
scroll to position [2090, 0]
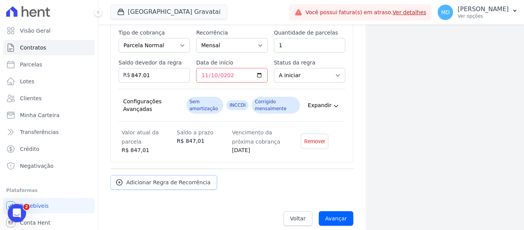
click at [165, 178] on span "Adicionar Regra de Recorrência" at bounding box center [168, 182] width 84 height 8
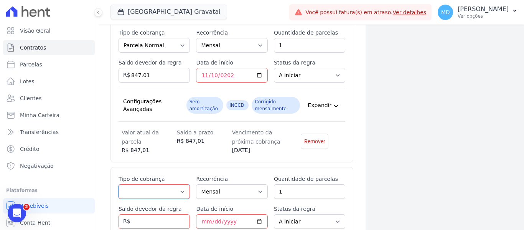
click at [154, 184] on select "Parcela Normal Entrada Sinal Intercalada Chaves Pré-chaves Pós-chaves Impostos …" at bounding box center [154, 191] width 71 height 15
select select "standard"
click at [119, 184] on select "Parcela Normal Entrada Sinal Intercalada Chaves Pré-chaves Pós-chaves Impostos …" at bounding box center [154, 191] width 71 height 15
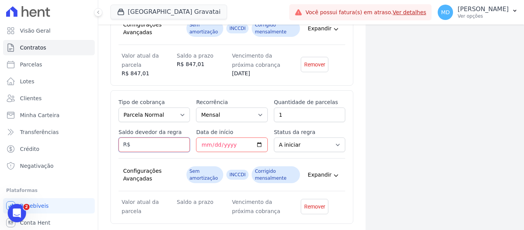
click at [156, 137] on input "Saldo devedor da regra" at bounding box center [154, 144] width 71 height 15
type input "810.11"
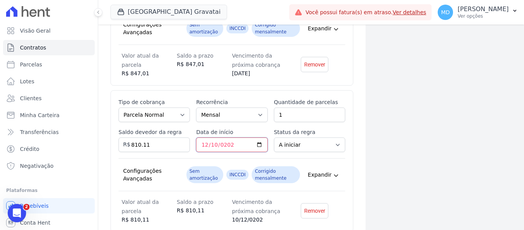
type input "2026-12-10"
click at [310, 158] on div "Configurações Avançadas Sem amortização INCCDI Corrigido mensalmente Expandir" at bounding box center [232, 174] width 227 height 33
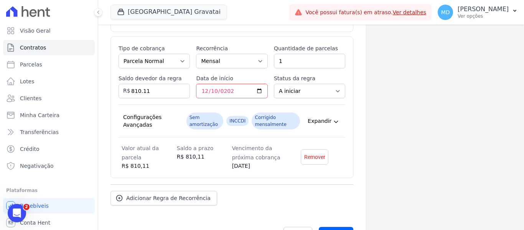
scroll to position [2236, 0]
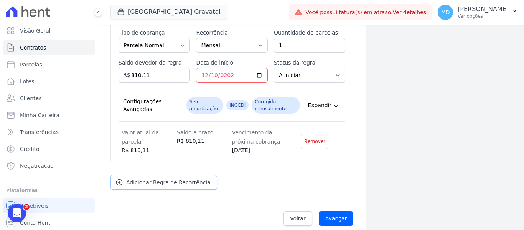
click at [159, 178] on span "Adicionar Regra de Recorrência" at bounding box center [168, 182] width 84 height 8
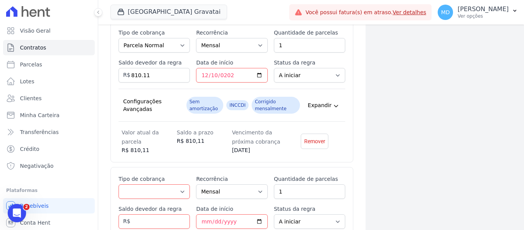
scroll to position [2313, 0]
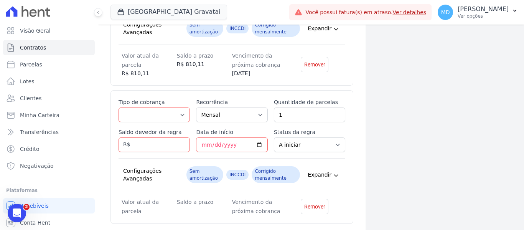
click at [157, 115] on div "Esse tipo de parcela não entra no saldo devedor do contrato. Tipo de cobrança P…" at bounding box center [232, 156] width 227 height 117
click at [157, 107] on select "Parcela Normal Entrada Sinal Intercalada Chaves Pré-chaves Pós-chaves Impostos …" at bounding box center [154, 114] width 71 height 15
select select "standard"
click at [119, 107] on select "Parcela Normal Entrada Sinal Intercalada Chaves Pré-chaves Pós-chaves Impostos …" at bounding box center [154, 114] width 71 height 15
click at [159, 138] on input "Saldo devedor da regra" at bounding box center [154, 144] width 71 height 15
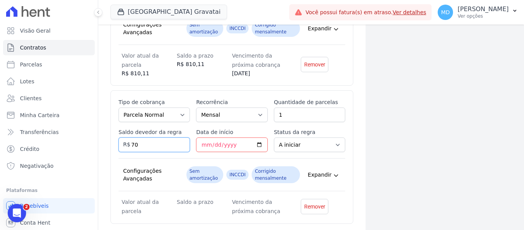
type input "7"
type input "773.21"
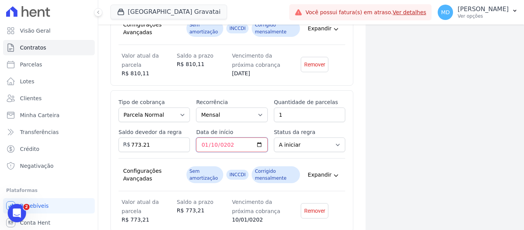
type input "2027-01-10"
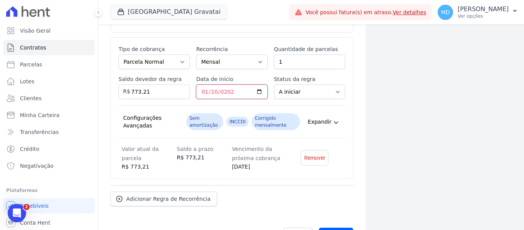
scroll to position [2383, 0]
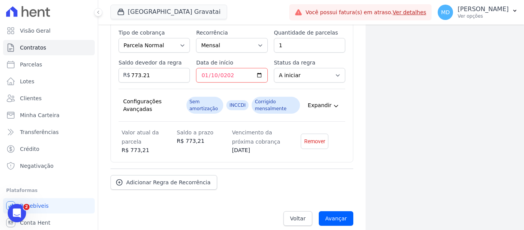
click at [344, 116] on div "Esse tipo de parcela não entra no saldo devedor do contrato. Tipo de cobrança P…" at bounding box center [232, 92] width 243 height 142
click at [157, 178] on span "Adicionar Regra de Recorrência" at bounding box center [168, 182] width 84 height 8
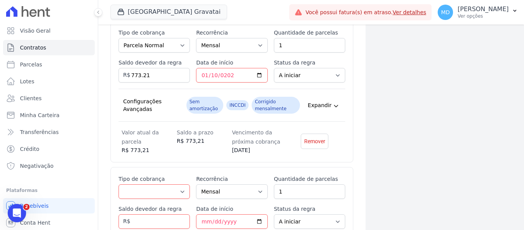
scroll to position [2459, 0]
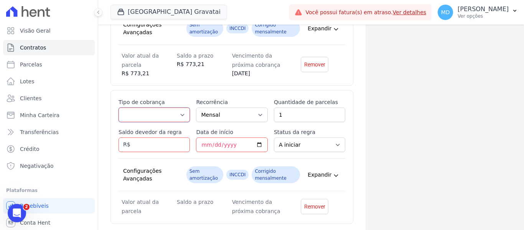
click at [160, 107] on select "Parcela Normal Entrada Sinal Intercalada Chaves Pré-chaves Pós-chaves Impostos …" at bounding box center [154, 114] width 71 height 15
select select "standard"
click at [119, 107] on select "Parcela Normal Entrada Sinal Intercalada Chaves Pré-chaves Pós-chaves Impostos …" at bounding box center [154, 114] width 71 height 15
click at [163, 137] on input "Saldo devedor da regra" at bounding box center [154, 144] width 71 height 15
click at [155, 139] on input "Saldo devedor da regra" at bounding box center [154, 144] width 71 height 15
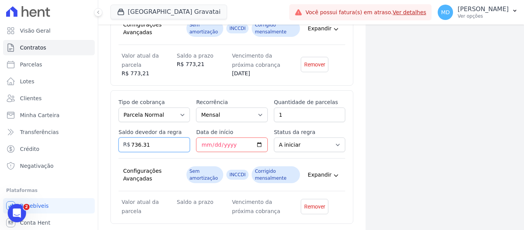
type input "736.31"
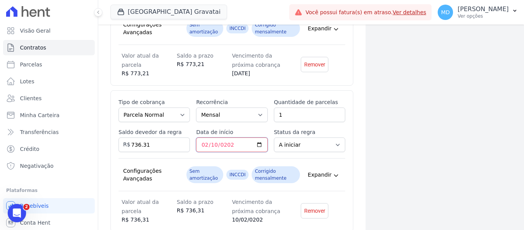
type input "2027-02-10"
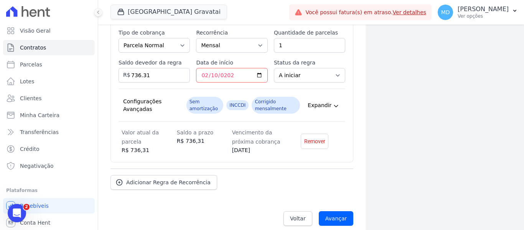
click at [190, 178] on span "Adicionar Regra de Recorrência" at bounding box center [168, 182] width 84 height 8
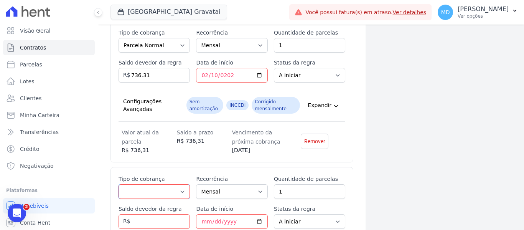
click at [132, 184] on select "Parcela Normal Entrada Sinal Intercalada Chaves Pré-chaves Pós-chaves Impostos …" at bounding box center [154, 191] width 71 height 15
select select "standard"
click at [119, 184] on select "Parcela Normal Entrada Sinal Intercalada Chaves Pré-chaves Pós-chaves Impostos …" at bounding box center [154, 191] width 71 height 15
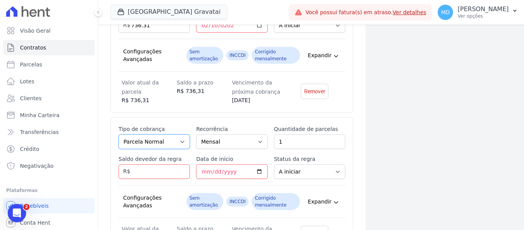
scroll to position [2606, 0]
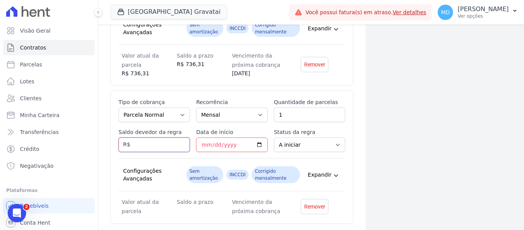
click at [143, 139] on input "Saldo devedor da regra" at bounding box center [154, 144] width 71 height 15
type input "699.41"
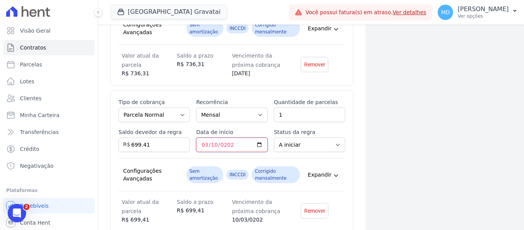
type input "2027-03-10"
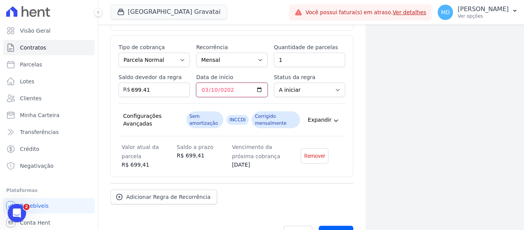
scroll to position [2675, 0]
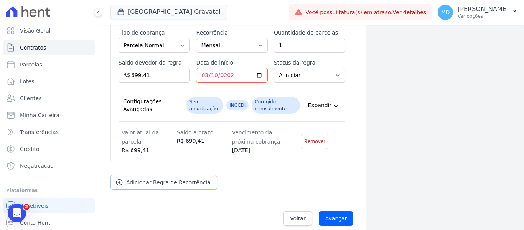
click at [156, 175] on link "Adicionar Regra de Recorrência" at bounding box center [164, 182] width 107 height 15
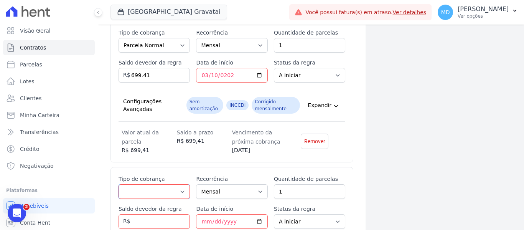
click at [157, 184] on select "Parcela Normal Entrada Sinal Intercalada Chaves Pré-chaves Pós-chaves Impostos …" at bounding box center [154, 191] width 71 height 15
select select "standard"
click at [119, 184] on select "Parcela Normal Entrada Sinal Intercalada Chaves Pré-chaves Pós-chaves Impostos …" at bounding box center [154, 191] width 71 height 15
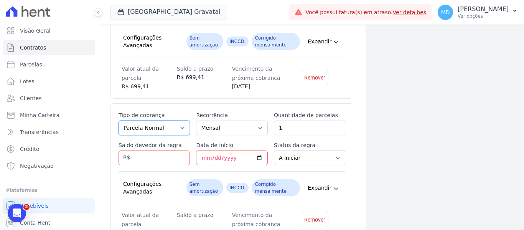
scroll to position [2813, 0]
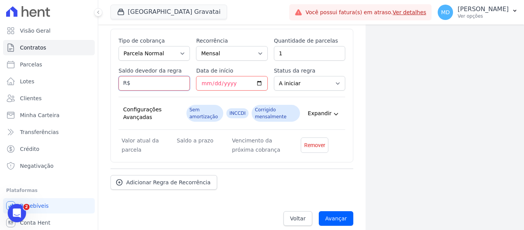
click at [145, 76] on input "Saldo devedor da regra" at bounding box center [154, 83] width 71 height 15
type input "662.51"
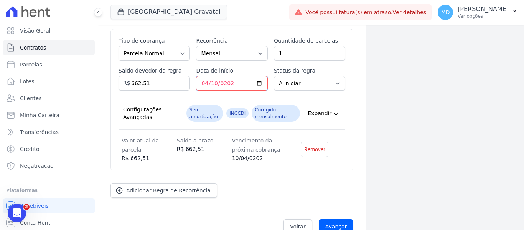
type input "2025-04-10"
type input "0007-04-10"
type input "2027-04-10"
click at [219, 161] on div "Esse tipo de parcela não entra no saldo devedor do contrato. Tipo de cobrança P…" at bounding box center [232, 100] width 243 height 142
click at [170, 187] on span "Adicionar Regra de Recorrência" at bounding box center [168, 191] width 84 height 8
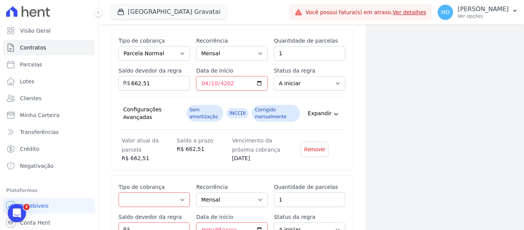
scroll to position [2890, 0]
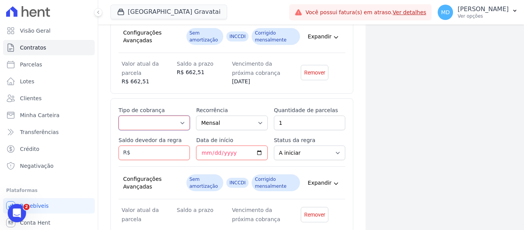
click at [163, 116] on select "Parcela Normal Entrada Sinal Intercalada Chaves Pré-chaves Pós-chaves Impostos …" at bounding box center [154, 123] width 71 height 15
select select "standard"
click at [119, 116] on select "Parcela Normal Entrada Sinal Intercalada Chaves Pré-chaves Pós-chaves Impostos …" at bounding box center [154, 123] width 71 height 15
click at [299, 116] on input "1" at bounding box center [309, 123] width 71 height 15
type input "100"
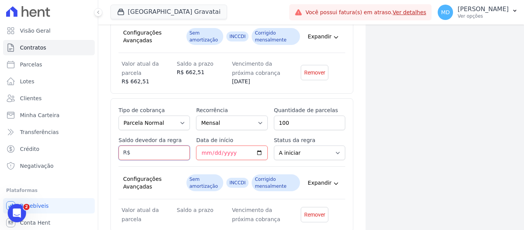
click at [142, 145] on input "Saldo devedor da regra" at bounding box center [154, 152] width 71 height 15
type input "4721"
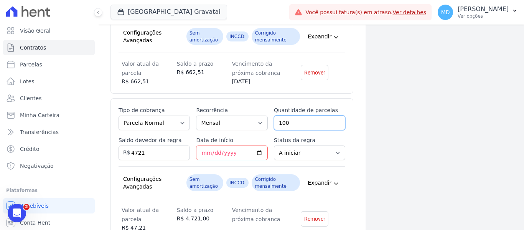
drag, startPoint x: 287, startPoint y: 118, endPoint x: 254, endPoint y: 119, distance: 33.0
click at [254, 119] on div "Esse tipo de parcela não entra no saldo devedor do contrato. Tipo de cobrança P…" at bounding box center [232, 168] width 227 height 125
type input "40"
drag, startPoint x: 117, startPoint y: 144, endPoint x: 119, endPoint y: 134, distance: 10.0
click at [113, 146] on div "Esse tipo de parcela não entra no saldo devedor do contrato. Tipo de cobrança P…" at bounding box center [232, 169] width 243 height 142
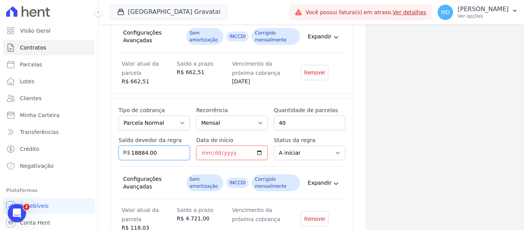
type input "18884.00"
click at [206, 145] on input "Data de início" at bounding box center [231, 152] width 71 height 15
type input "2027-05-10"
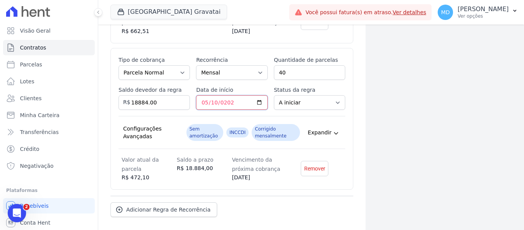
scroll to position [2967, 0]
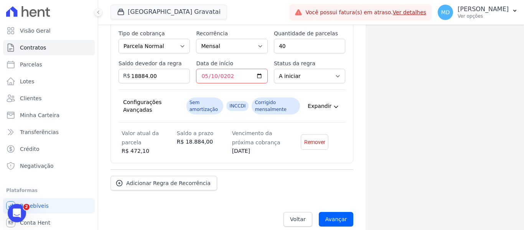
click at [328, 169] on div "Adicionar Regra de Recorrência" at bounding box center [232, 179] width 243 height 21
click at [148, 179] on span "Adicionar Regra de Recorrência" at bounding box center [168, 183] width 84 height 8
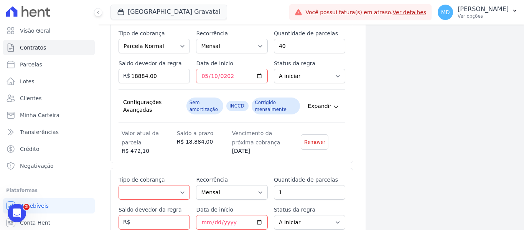
scroll to position [3043, 0]
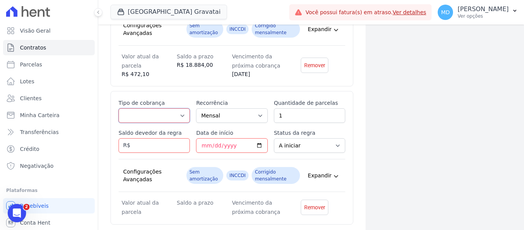
click at [150, 108] on select "Parcela Normal Entrada Sinal Intercalada Chaves Pré-chaves Pós-chaves Impostos …" at bounding box center [154, 115] width 71 height 15
select select "standard"
click at [119, 108] on select "Parcela Normal Entrada Sinal Intercalada Chaves Pré-chaves Pós-chaves Impostos …" at bounding box center [154, 115] width 71 height 15
drag, startPoint x: 288, startPoint y: 108, endPoint x: 247, endPoint y: 108, distance: 41.1
click at [247, 108] on div "Esse tipo de parcela não entra no saldo devedor do contrato. Tipo de cobrança P…" at bounding box center [232, 157] width 227 height 117
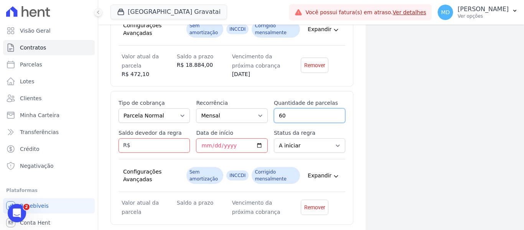
type input "60"
click at [139, 140] on input "Saldo devedor da regra" at bounding box center [154, 145] width 71 height 15
type input "24000"
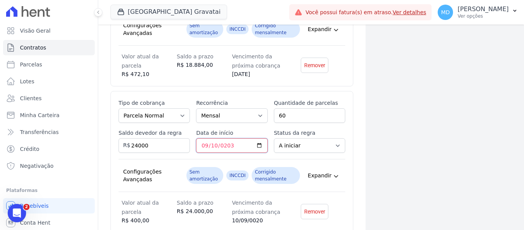
type input "2030-09-10"
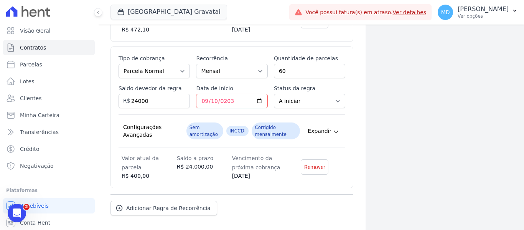
scroll to position [3114, 0]
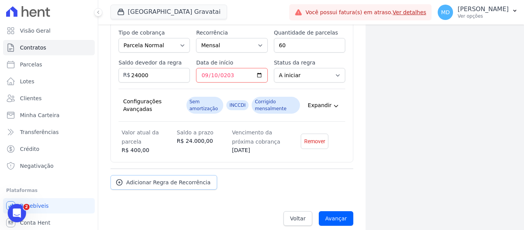
click at [171, 178] on span "Adicionar Regra de Recorrência" at bounding box center [168, 182] width 84 height 8
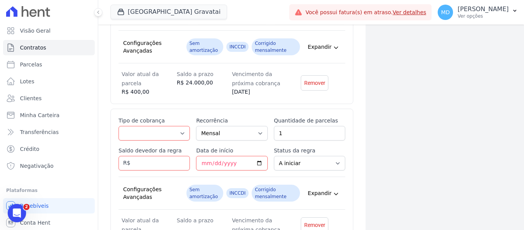
scroll to position [3190, 0]
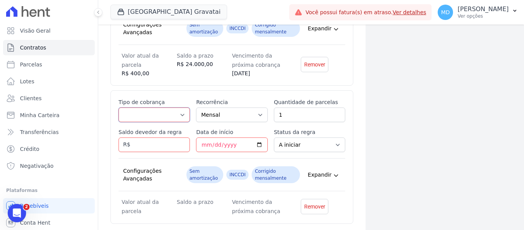
click at [146, 107] on select "Parcela Normal Entrada Sinal Intercalada Chaves Pré-chaves Pós-chaves Impostos …" at bounding box center [154, 114] width 71 height 15
select select "interleaved"
click at [119, 107] on select "Parcela Normal Entrada Sinal Intercalada Chaves Pré-chaves Pós-chaves Impostos …" at bounding box center [154, 114] width 71 height 15
click at [123, 138] on span "R$" at bounding box center [125, 142] width 12 height 13
click at [156, 137] on input "Saldo devedor da regra" at bounding box center [154, 144] width 71 height 15
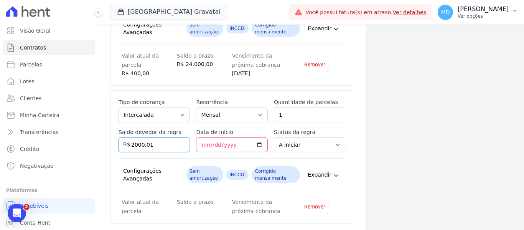
type input "2000.01"
click at [203, 138] on input "Data de início" at bounding box center [231, 144] width 71 height 15
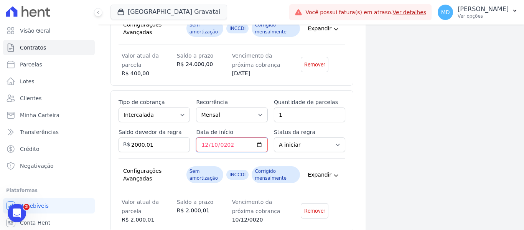
type input "2025-12-10"
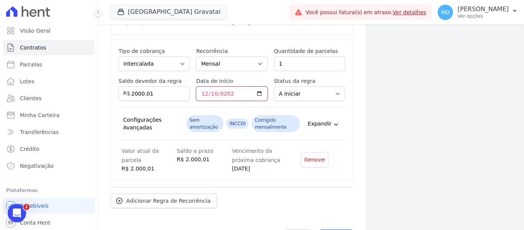
scroll to position [3260, 0]
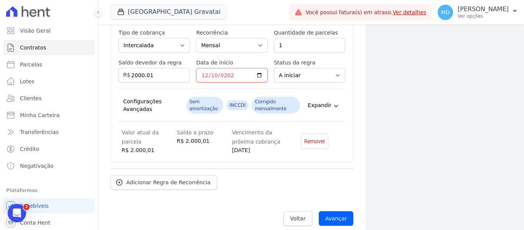
click at [165, 168] on div "Adicionar Regra de Recorrência" at bounding box center [232, 178] width 243 height 21
click at [166, 178] on span "Adicionar Regra de Recorrência" at bounding box center [168, 182] width 84 height 8
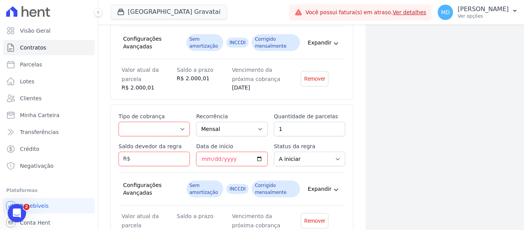
scroll to position [3398, 0]
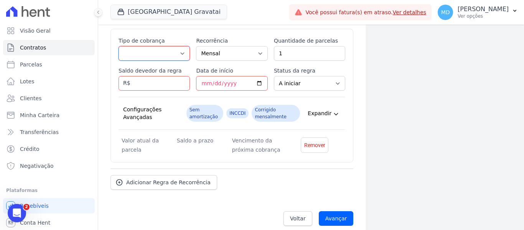
drag, startPoint x: 149, startPoint y: 47, endPoint x: 152, endPoint y: 51, distance: 5.3
click at [149, 47] on select "Parcela Normal Entrada Sinal Intercalada Chaves Pré-chaves Pós-chaves Impostos …" at bounding box center [154, 53] width 71 height 15
select select "interleaved"
click at [119, 46] on select "Parcela Normal Entrada Sinal Intercalada Chaves Pré-chaves Pós-chaves Impostos …" at bounding box center [154, 53] width 71 height 15
click at [140, 78] on input "Saldo devedor da regra" at bounding box center [154, 83] width 71 height 15
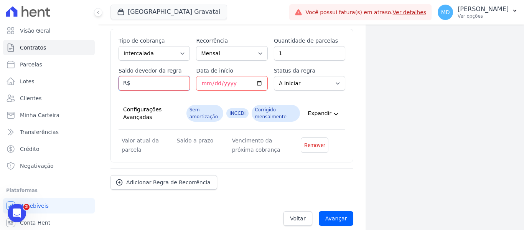
drag, startPoint x: 142, startPoint y: 75, endPoint x: 147, endPoint y: 80, distance: 7.1
click at [147, 80] on input "Saldo devedor da regra" at bounding box center [154, 83] width 71 height 15
type input "2000"
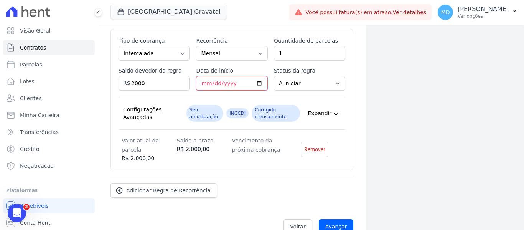
drag, startPoint x: 205, startPoint y: 76, endPoint x: 221, endPoint y: 79, distance: 16.7
click at [205, 76] on input "Data de início" at bounding box center [231, 83] width 71 height 15
type input "2026-12-10"
click at [260, 177] on div "Adicionar Regra de Recorrência" at bounding box center [232, 187] width 243 height 21
click at [340, 219] on input "Avançar" at bounding box center [336, 226] width 35 height 15
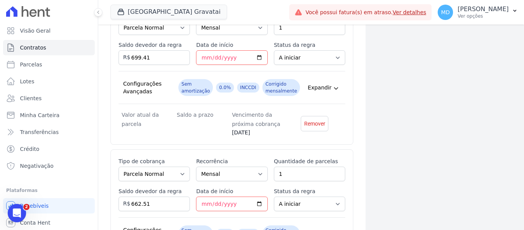
scroll to position [2818, 0]
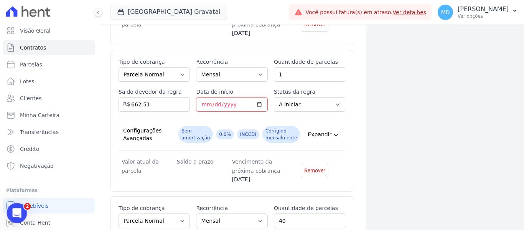
click at [23, 212] on div "Abertura do Messenger da Intercom" at bounding box center [15, 211] width 25 height 25
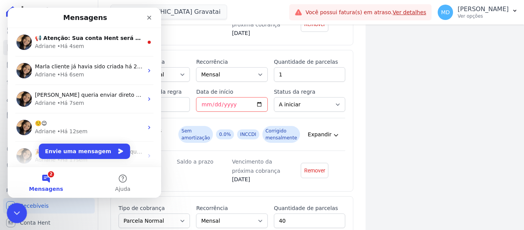
scroll to position [0, 0]
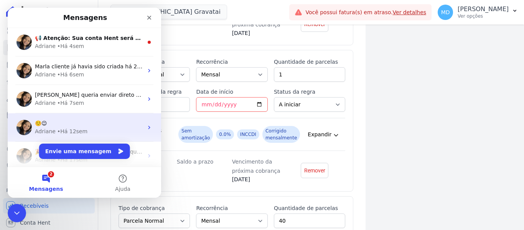
click at [78, 123] on div "☺️😉" at bounding box center [89, 123] width 108 height 8
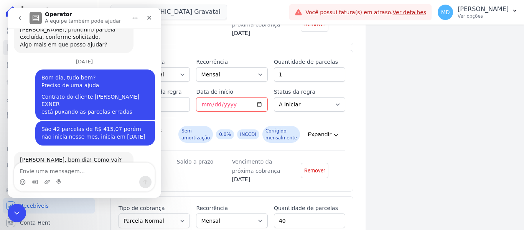
scroll to position [4560, 0]
click at [96, 171] on textarea "Envie uma mensagem..." at bounding box center [84, 169] width 140 height 13
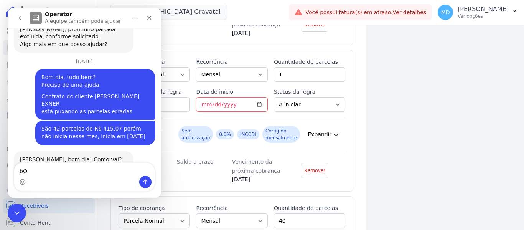
type textarea "b"
type textarea "Bom diaa, Adri, tudo certo?"
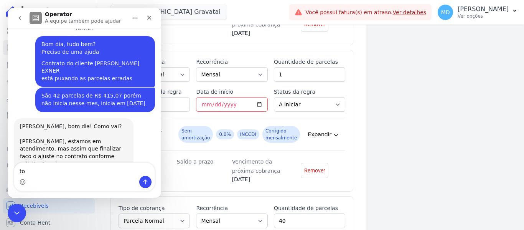
type textarea "t"
type textarea "T"
type textarea "e"
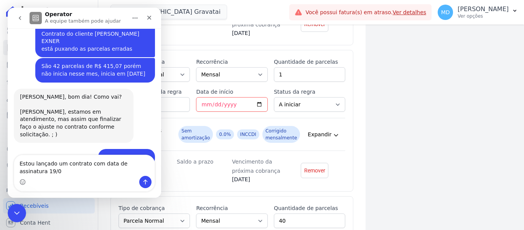
scroll to position [4630, 0]
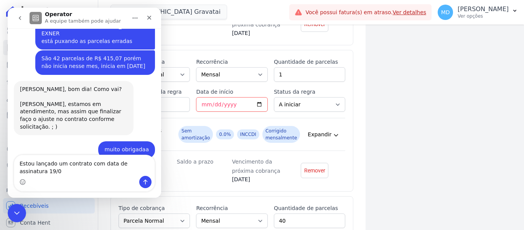
type textarea "Estou lançado um contrato com data de assinatura 19/08"
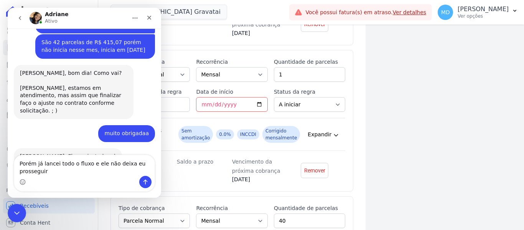
scroll to position [4654, 0]
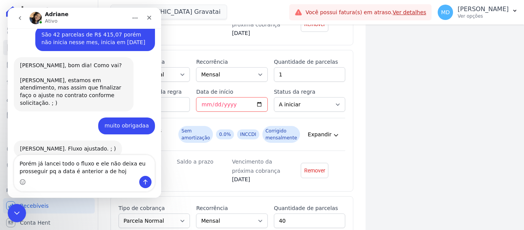
type textarea "Porém já lancei todo o fluxo e ele não deixa eu prosseguir pq a data é anterior…"
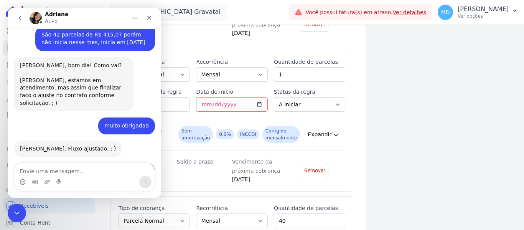
scroll to position [4671, 0]
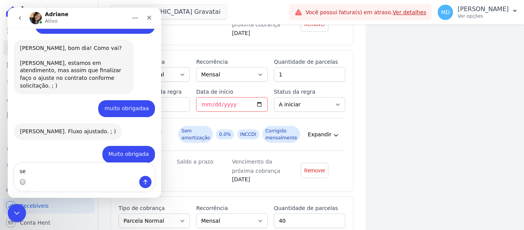
type textarea "s"
type textarea "Se eu voltar eu perco todas as informações?"
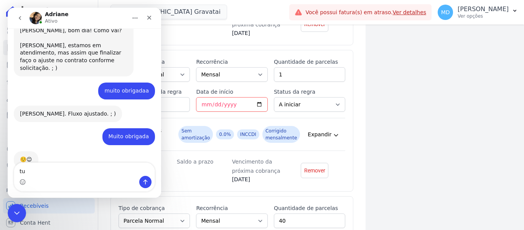
type textarea "t"
type textarea "A"
type textarea "Tudo certo tbm"
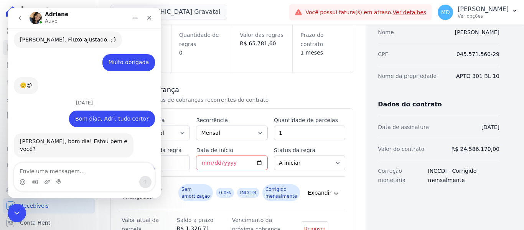
scroll to position [77, 0]
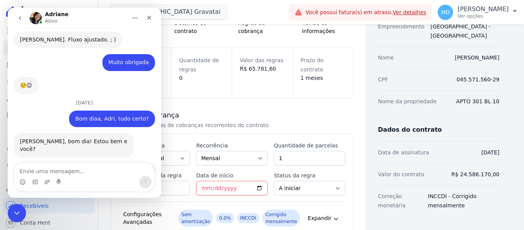
click at [85, 170] on textarea "Envie uma mensagem..." at bounding box center [84, 169] width 140 height 13
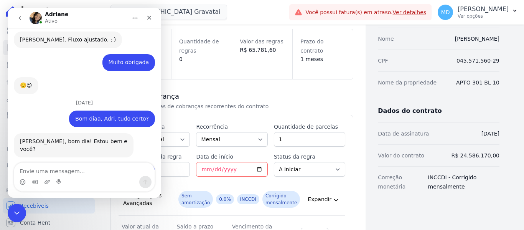
scroll to position [153, 0]
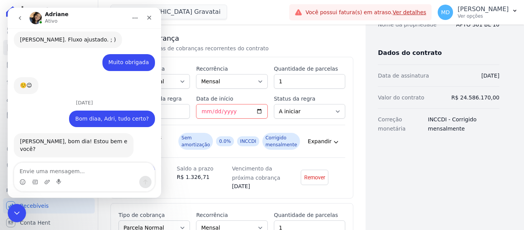
click at [48, 172] on textarea "Envie uma mensagem..." at bounding box center [84, 169] width 140 height 13
type textarea "m"
type textarea "A minha primeira data é [DATE] ela é posterior"
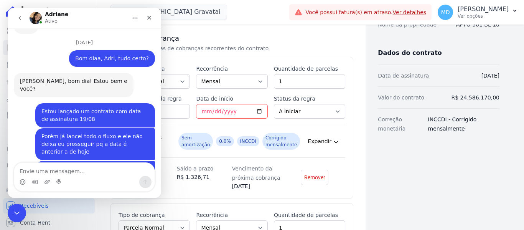
scroll to position [4824, 0]
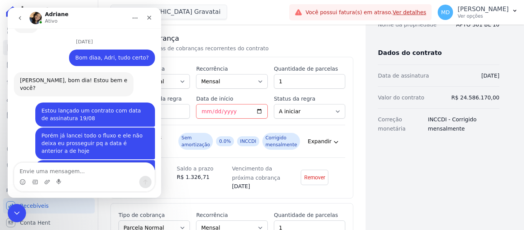
click div "Contratos Adicionar Contrato Adicionar Contrato Passo 1 Dados cadastrais Passo …"
drag, startPoint x: 253, startPoint y: 109, endPoint x: 15, endPoint y: 12, distance: 257.0
click icon "Encerramento do Messenger da Intercom"
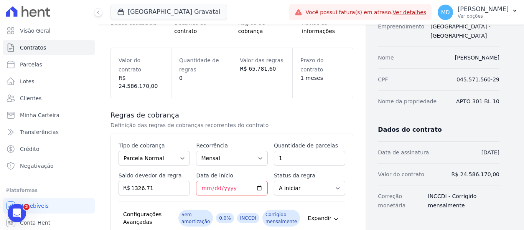
scroll to position [153, 0]
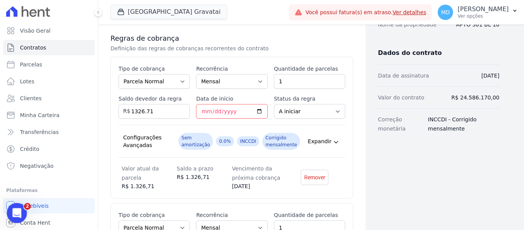
click icon "Abertura do Messenger da Intercom"
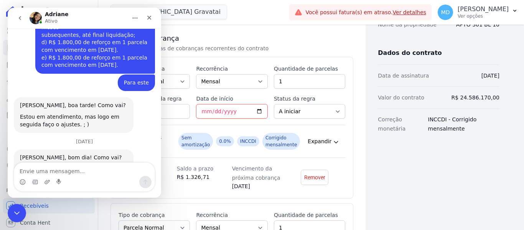
click textarea "Envie uma mensagem..."
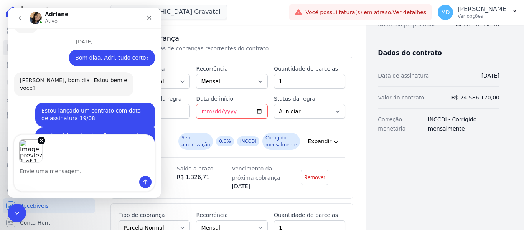
scroll to position [4852, 0]
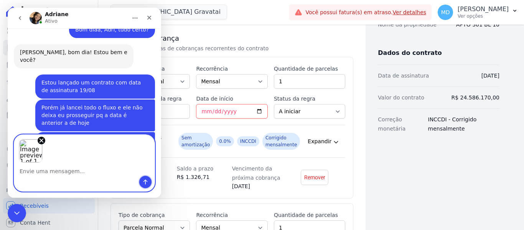
click icon "Enviar uma mensagem"
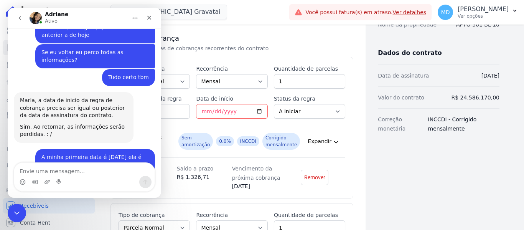
scroll to position [4941, 0]
click div "Contratos Adicionar Contrato Adicionar Contrato Passo 1 Dados cadastrais Passo …"
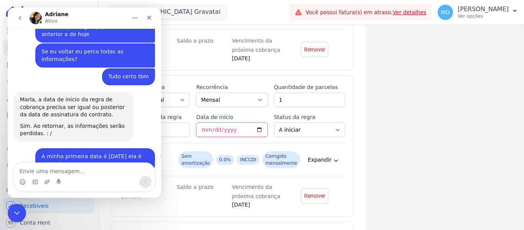
scroll to position [1381, 0]
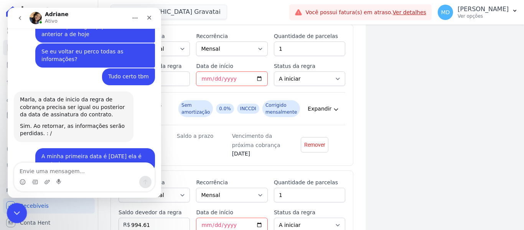
click div "Encerramento do Messenger da Intercom"
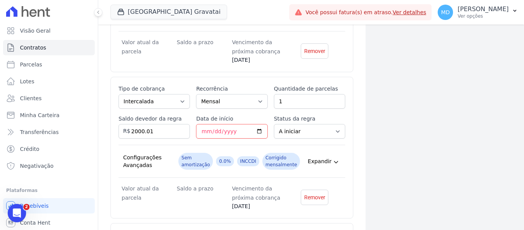
scroll to position [3432, 0]
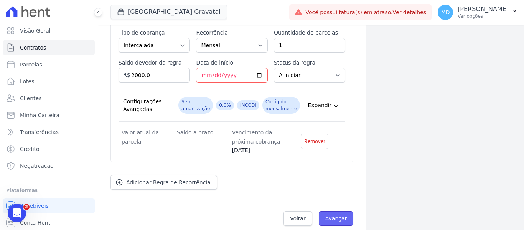
click input "Avançar"
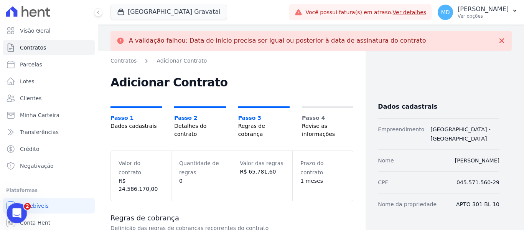
drag, startPoint x: 50, startPoint y: 409, endPoint x: 13, endPoint y: 210, distance: 203.0
click at [13, 209] on icon "Abertura do Messenger da Intercom" at bounding box center [16, 212] width 13 height 13
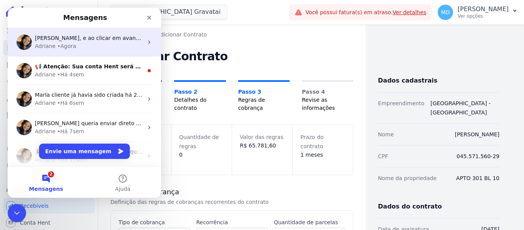
click at [85, 45] on div "Adriane • Agora" at bounding box center [89, 46] width 108 height 8
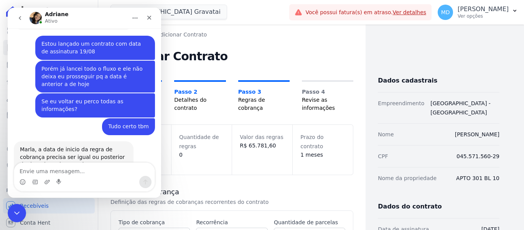
scroll to position [4941, 0]
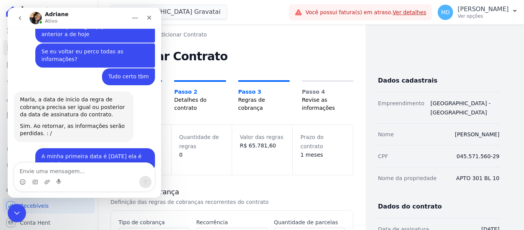
click at [75, 172] on textarea "Envie uma mensagem..." at bounding box center [84, 169] width 140 height 13
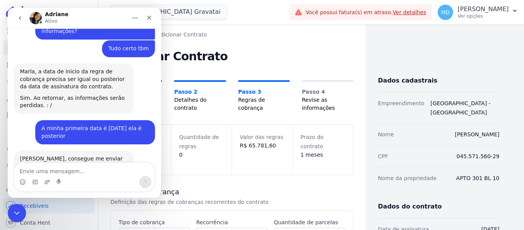
scroll to position [4967, 0]
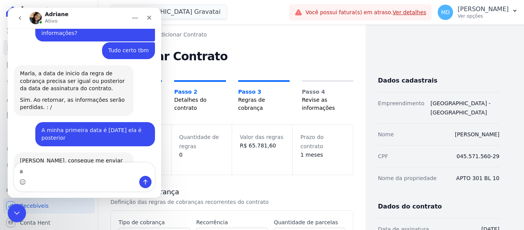
type textarea "a"
type textarea "1"
type textarea "Aparece isso"
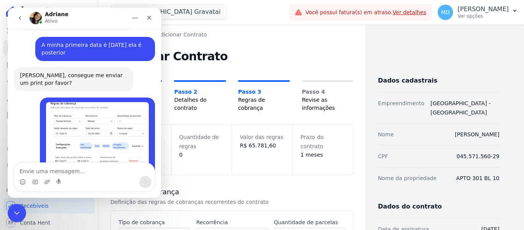
scroll to position [5022, 0]
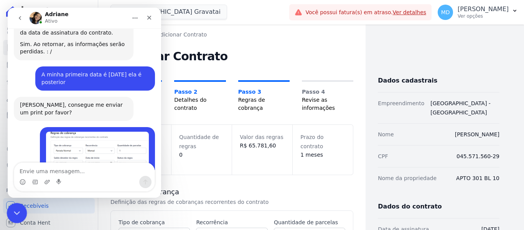
drag, startPoint x: 231, startPoint y: 333, endPoint x: 13, endPoint y: 211, distance: 249.7
click at [13, 210] on icon "Encerramento do Messenger da Intercom" at bounding box center [15, 211] width 9 height 9
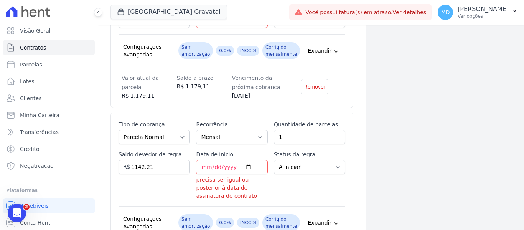
scroll to position [921, 0]
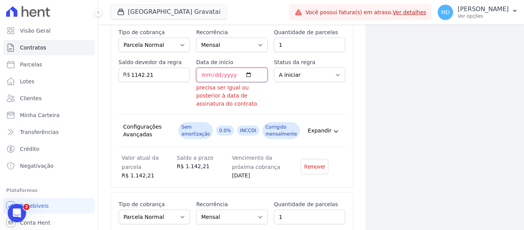
click at [238, 68] on input "2025-03-10" at bounding box center [231, 75] width 71 height 15
click at [231, 68] on input "2025-03-10" at bounding box center [231, 75] width 71 height 15
click at [227, 68] on input "2025-03-10" at bounding box center [231, 75] width 71 height 15
type input "2026-03-10"
click at [279, 91] on div "Status da regra A iniciar Em aberto" at bounding box center [309, 83] width 71 height 50
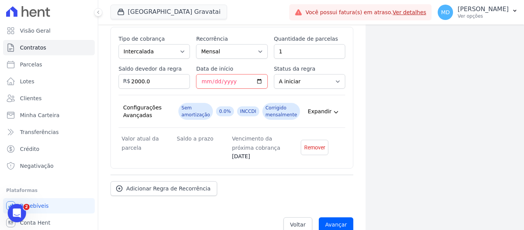
scroll to position [3432, 0]
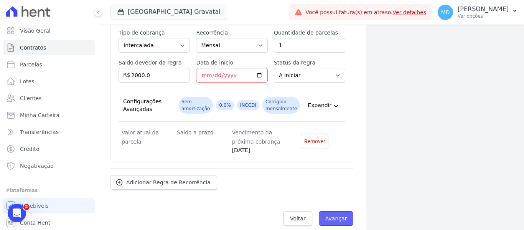
click at [335, 211] on input "Avançar" at bounding box center [336, 218] width 35 height 15
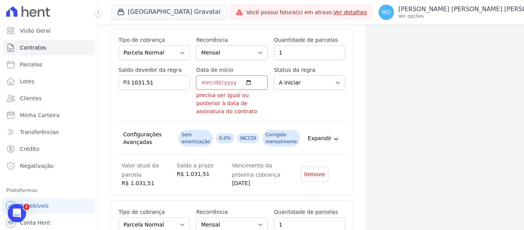
scroll to position [1355, 0]
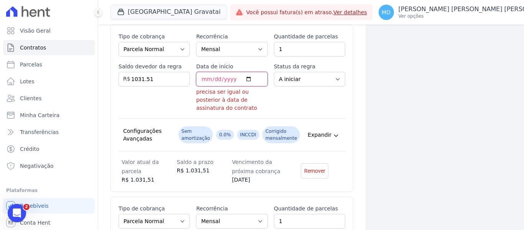
click at [229, 74] on input "[DATE]" at bounding box center [231, 79] width 71 height 15
type input "[DATE]"
click at [236, 107] on div "Esse tipo de parcela não entra no saldo devedor do contrato. Tipo de cobrança P…" at bounding box center [232, 108] width 227 height 151
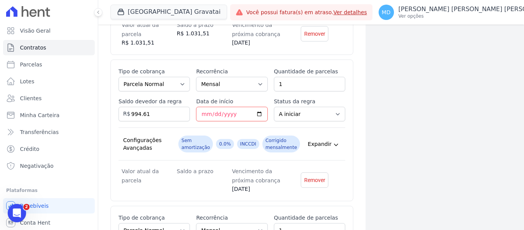
scroll to position [1509, 0]
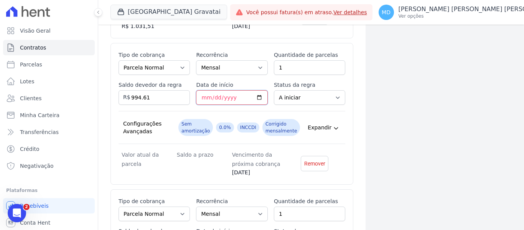
click at [229, 90] on input "[DATE]" at bounding box center [231, 97] width 71 height 15
click at [217, 90] on input "[DATE]" at bounding box center [231, 97] width 71 height 15
click at [226, 91] on input "[DATE]" at bounding box center [231, 97] width 71 height 15
type input "[DATE]"
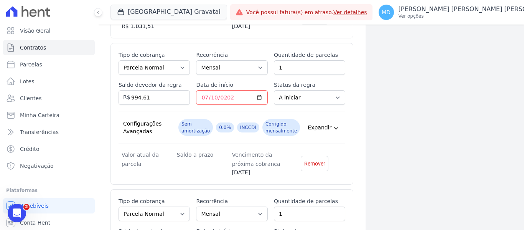
click at [229, 138] on div "Esse tipo de parcela não entra no saldo devedor do contrato. Tipo de cobrança P…" at bounding box center [232, 113] width 227 height 125
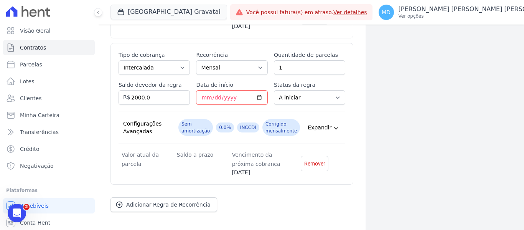
scroll to position [3428, 0]
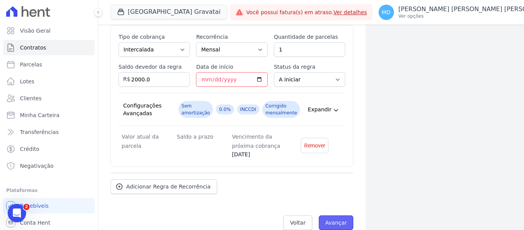
click at [333, 216] on input "Avançar" at bounding box center [336, 222] width 35 height 15
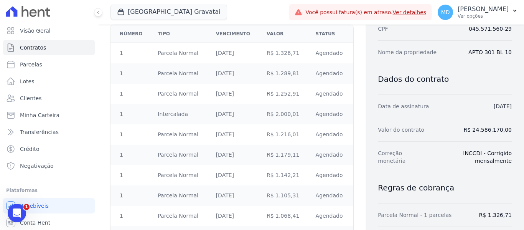
scroll to position [153, 0]
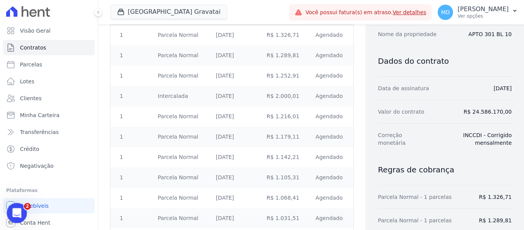
click at [19, 215] on icon "Abertura do Messenger da Intercom" at bounding box center [16, 212] width 13 height 13
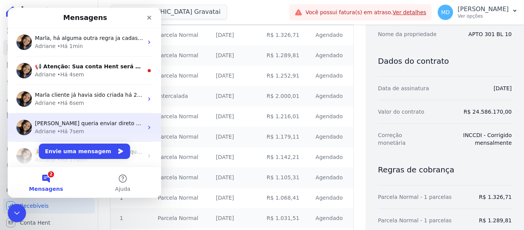
scroll to position [0, 0]
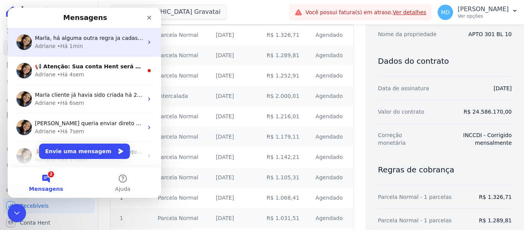
click at [59, 35] on span "Marla, há alguma outra regra ja cadastrada? Se a data de assinatura é 19/08 sis…" at bounding box center [194, 38] width 319 height 6
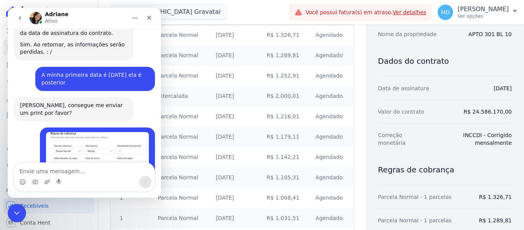
scroll to position [5022, 0]
click at [96, 168] on textarea "Envie uma mensagem..." at bounding box center [84, 169] width 140 height 13
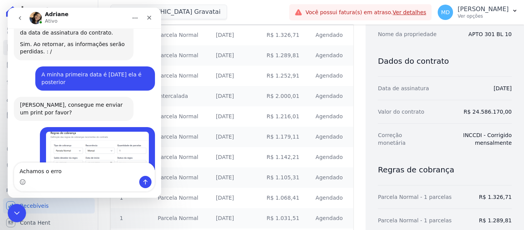
type textarea "Achamos o erro"
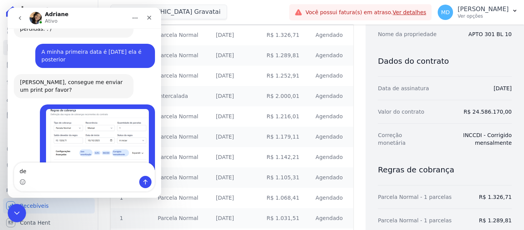
type textarea "d"
type textarea "Deu tudo certoo"
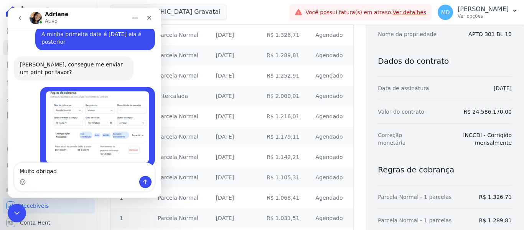
type textarea "Muito obrigada"
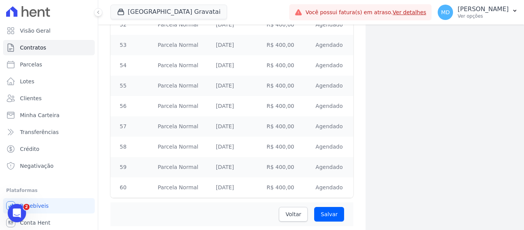
scroll to position [2463, 0]
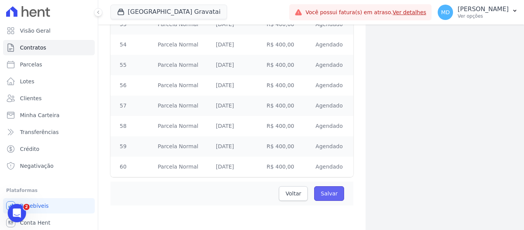
click at [330, 196] on input "Salvar" at bounding box center [329, 193] width 30 height 15
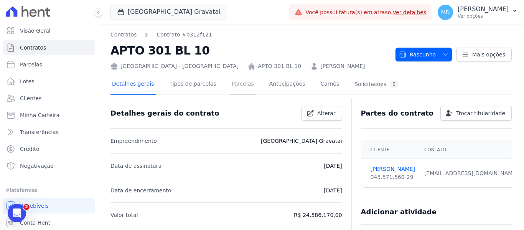
click at [237, 83] on link "Parcelas" at bounding box center [242, 84] width 25 height 20
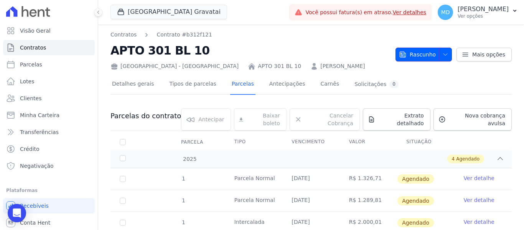
click at [440, 58] on span "button" at bounding box center [444, 54] width 10 height 12
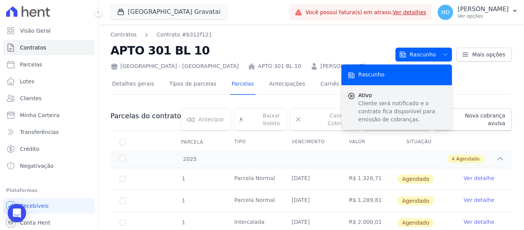
click at [381, 106] on p "Cliente será notificado e o contrato fica disponível para emissão de cobranças." at bounding box center [401, 111] width 87 height 24
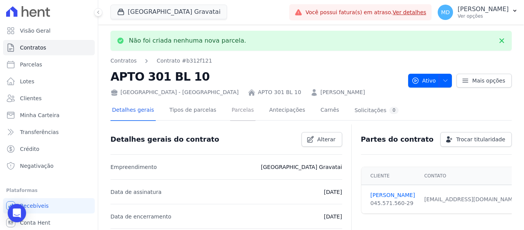
click at [240, 106] on link "Parcelas" at bounding box center [242, 111] width 25 height 20
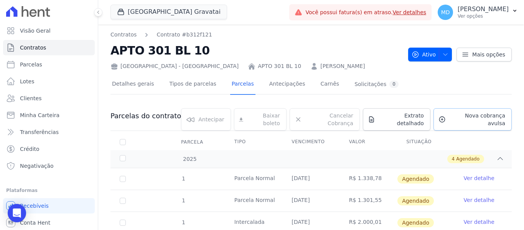
click at [462, 119] on span "Nova cobrança avulsa" at bounding box center [477, 119] width 56 height 15
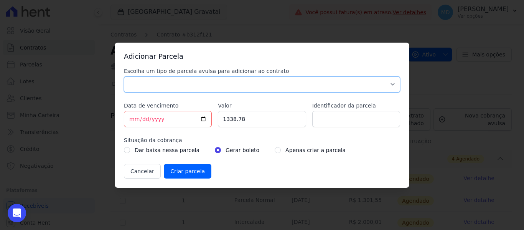
click at [206, 86] on select "Parcela Normal Sinal Caução Intercalada Chaves Pré Chaves Pós Chaves Taxas Quit…" at bounding box center [262, 84] width 276 height 16
select select "down_payment"
click at [124, 76] on select "Parcela Normal Sinal Caução Intercalada Chaves Pré Chaves Pós Chaves Taxas Quit…" at bounding box center [262, 84] width 276 height 16
click at [132, 117] on input "[DATE]" at bounding box center [168, 119] width 88 height 16
click at [132, 117] on input "2025-09-19" at bounding box center [168, 119] width 88 height 16
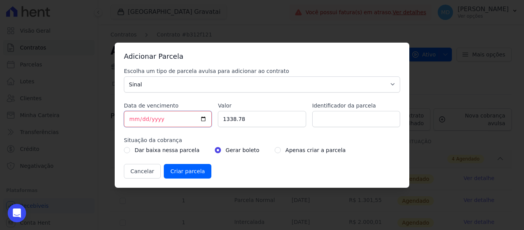
type input "2025-09-30"
click at [141, 120] on input "Data de vencimento" at bounding box center [168, 119] width 88 height 16
type input "2025-08-30"
drag, startPoint x: 247, startPoint y: 123, endPoint x: 200, endPoint y: 119, distance: 46.9
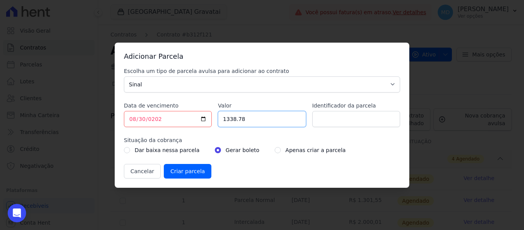
click at [200, 119] on div "Escolha um tipo de parcela avulsa para adicionar ao contrato Parcela Normal Sin…" at bounding box center [262, 122] width 276 height 111
click at [200, 119] on input "2025-08-30" at bounding box center [168, 119] width 88 height 16
click at [249, 120] on input "1338.78" at bounding box center [262, 119] width 88 height 16
type input "1900"
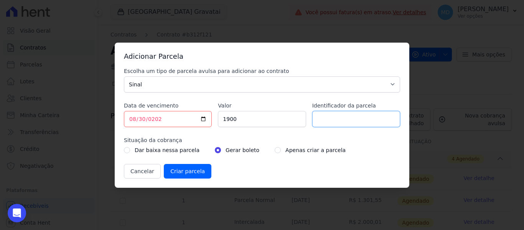
click at [337, 122] on input "Identificador da parcela" at bounding box center [356, 119] width 88 height 16
click at [286, 150] on label "Apenas criar a parcela" at bounding box center [316, 149] width 60 height 9
click at [275, 149] on input "radio" at bounding box center [278, 150] width 6 height 6
radio input "true"
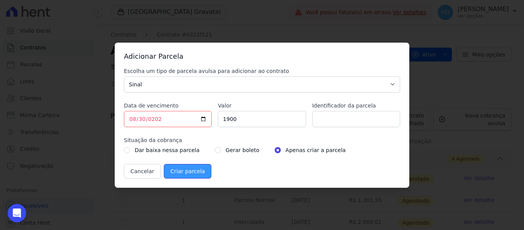
click at [193, 174] on input "Criar parcela" at bounding box center [188, 171] width 48 height 15
type input "2025-12-19"
click at [143, 119] on input "2025-12-19" at bounding box center [168, 119] width 88 height 16
type input "2025-09-19"
click at [159, 119] on input "2025-09-19" at bounding box center [168, 119] width 88 height 16
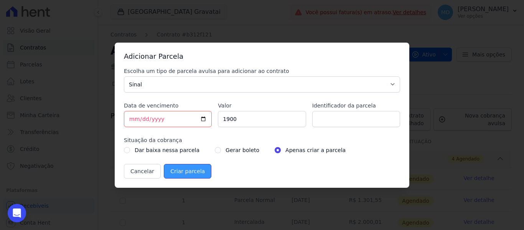
click at [170, 173] on input "Criar parcela" at bounding box center [188, 171] width 48 height 15
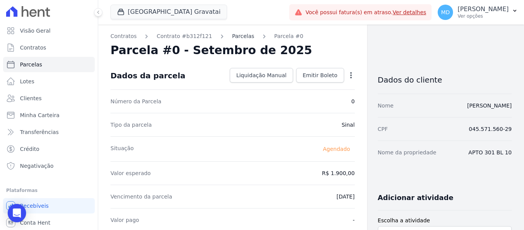
click at [235, 37] on link "Parcelas" at bounding box center [243, 36] width 22 height 8
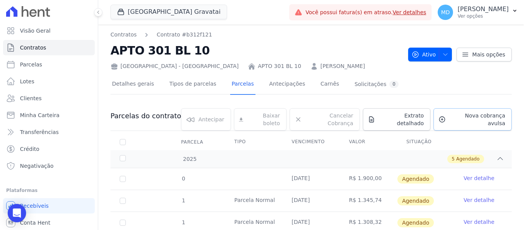
click at [470, 114] on span "Nova cobrança avulsa" at bounding box center [477, 119] width 56 height 15
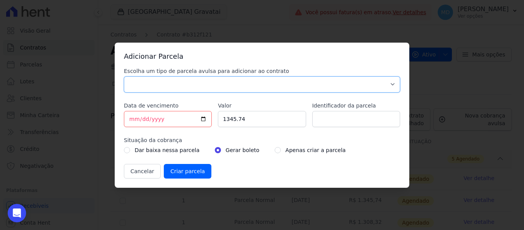
drag, startPoint x: 144, startPoint y: 85, endPoint x: 170, endPoint y: 92, distance: 26.9
click at [144, 85] on select "Parcela Normal Sinal Caução Intercalada Chaves Pré Chaves Pós Chaves Taxas Quit…" at bounding box center [262, 84] width 276 height 16
select select "down_payment"
click at [124, 76] on select "Parcela Normal Sinal Caução Intercalada Chaves Pré Chaves Pós Chaves Taxas Quit…" at bounding box center [262, 84] width 276 height 16
click at [165, 119] on input "2025-09-19" at bounding box center [168, 119] width 88 height 16
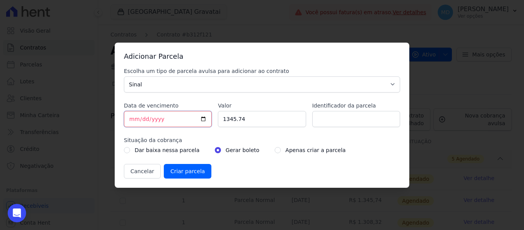
type input "2025-09-25"
drag, startPoint x: 249, startPoint y: 117, endPoint x: 207, endPoint y: 112, distance: 42.4
click at [207, 112] on div "Escolha um tipo de parcela avulsa para adicionar ao contrato Parcela Normal Sin…" at bounding box center [262, 122] width 276 height 111
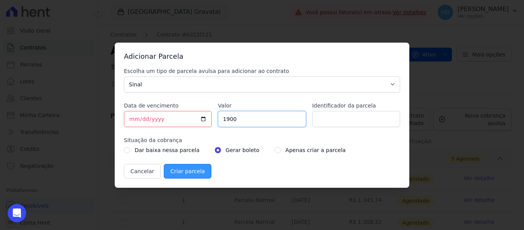
type input "1900"
click at [180, 167] on input "Criar parcela" at bounding box center [188, 171] width 48 height 15
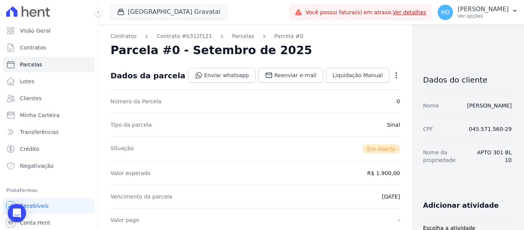
click at [30, 22] on div at bounding box center [49, 11] width 92 height 23
click at [29, 30] on span "Visão Geral" at bounding box center [35, 31] width 31 height 8
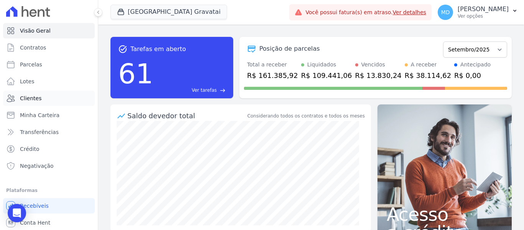
click at [41, 104] on link "Clientes" at bounding box center [49, 98] width 92 height 15
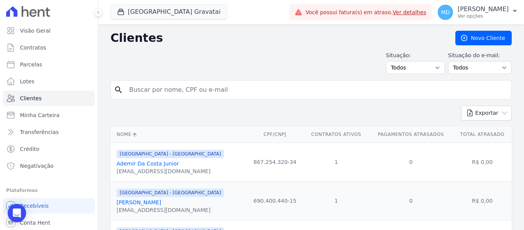
click at [203, 87] on input "search" at bounding box center [317, 89] width 384 height 15
type input "anderson czimikoski"
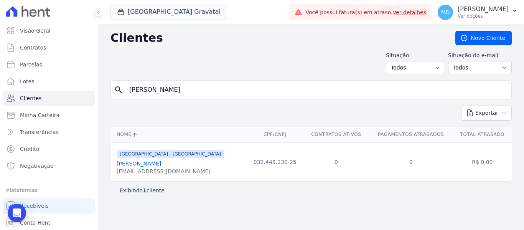
drag, startPoint x: 186, startPoint y: 94, endPoint x: 100, endPoint y: 95, distance: 86.3
click at [100, 95] on div "Clientes Novo Cliente Situação: Todos Adimplentes Inadimplentes Situação do e-m…" at bounding box center [311, 127] width 426 height 205
drag, startPoint x: 214, startPoint y: 93, endPoint x: 217, endPoint y: 89, distance: 4.6
click at [214, 93] on input "search" at bounding box center [317, 89] width 384 height 15
type input "nathalia souza"
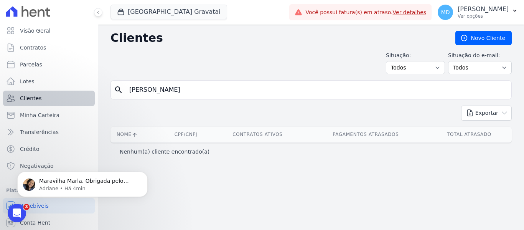
drag, startPoint x: 193, startPoint y: 97, endPoint x: 60, endPoint y: 97, distance: 132.4
click at [63, 97] on div "Visão Geral Contratos Parcelas Lotes Clientes Minha Carteira Transferências Cré…" at bounding box center [262, 115] width 524 height 230
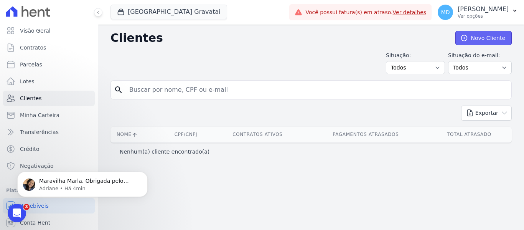
click at [468, 35] on icon at bounding box center [464, 38] width 8 height 8
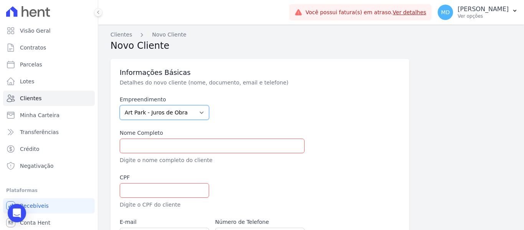
click at [169, 114] on select "Art Park - Juros de Obra Arty Park - Gravatai Arty Park - JPI Clube Residencial…" at bounding box center [164, 112] width 89 height 15
select select "980c1eb1-4231-460f-863e-120dd4190085"
click at [120, 105] on select "Art Park - Juros de Obra Arty Park - Gravatai Arty Park - JPI Clube Residencial…" at bounding box center [164, 112] width 89 height 15
click at [172, 155] on div "Nome Completo Digite o nome completo do cliente" at bounding box center [212, 146] width 185 height 35
click at [175, 145] on input "text" at bounding box center [212, 146] width 185 height 15
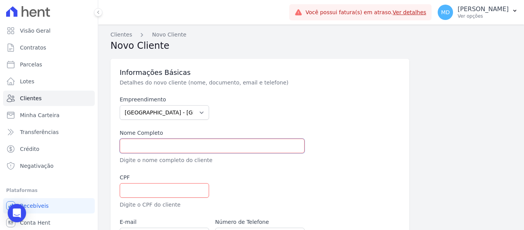
click at [163, 146] on input "text" at bounding box center [212, 146] width 185 height 15
paste input "[PERSON_NAME] Da Veiga"
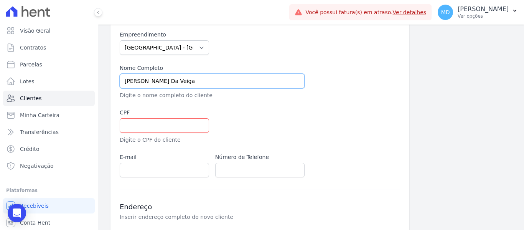
scroll to position [83, 0]
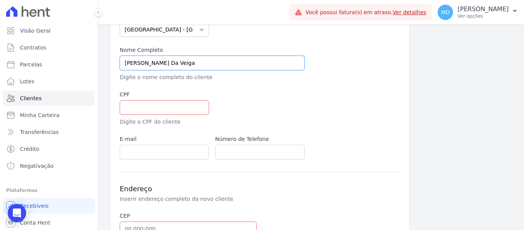
type input "[PERSON_NAME] Da Veiga"
click at [152, 109] on input "text" at bounding box center [164, 107] width 89 height 15
click at [147, 108] on input "text" at bounding box center [164, 107] width 89 height 15
paste input "042.231.220-70"
type input "042.231.220-70"
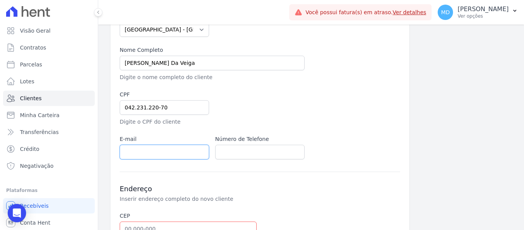
click at [162, 158] on input "email" at bounding box center [164, 152] width 89 height 15
click at [158, 151] on input "email" at bounding box center [164, 152] width 89 height 15
paste input "nathaliasouzadaveiga@gmail.com"
type input "nathaliasouzadaveiga@gmail.com"
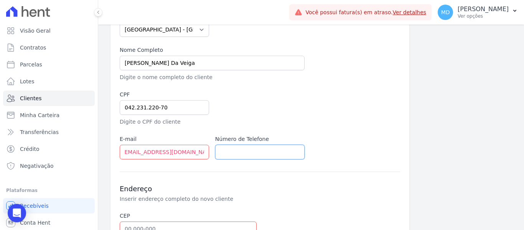
click at [245, 154] on input "text" at bounding box center [259, 152] width 89 height 15
click at [240, 151] on input "text" at bounding box center [259, 152] width 89 height 15
paste input "+5551982565190"
click at [228, 151] on input "+5551982565190" at bounding box center [259, 152] width 89 height 15
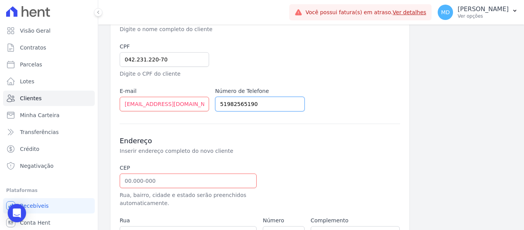
scroll to position [160, 0]
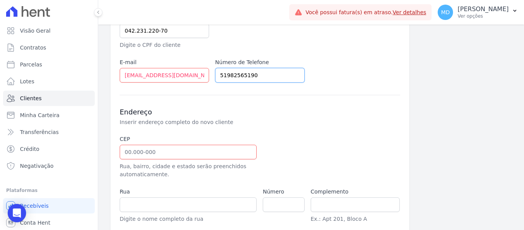
type input "51982565190"
click at [183, 157] on input "text" at bounding box center [188, 152] width 137 height 15
click at [152, 151] on input "text" at bounding box center [188, 152] width 137 height 15
paste input "94.010-291"
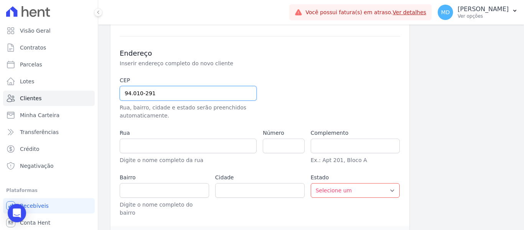
type input "94.010-291"
type input "Rua Bernardino Fonseca"
type input "Centro"
type input "Gravataí"
select select "RS"
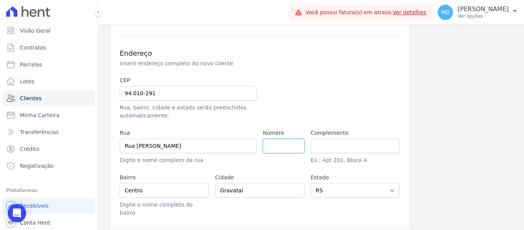
scroll to position [236, 0]
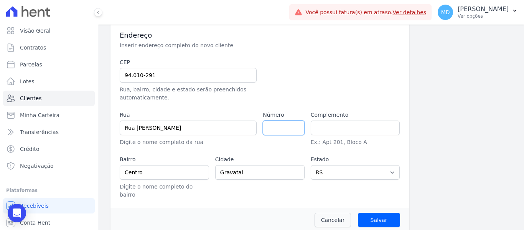
click at [274, 127] on input "number" at bounding box center [283, 127] width 41 height 15
paste input "84"
type input "84"
drag, startPoint x: 338, startPoint y: 122, endPoint x: 342, endPoint y: 129, distance: 7.9
click at [338, 122] on input "text" at bounding box center [355, 127] width 89 height 15
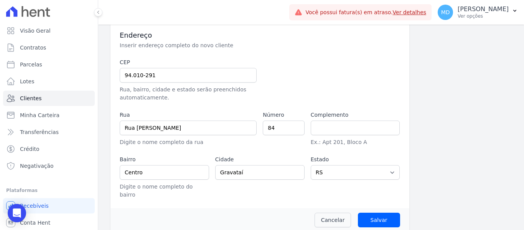
drag, startPoint x: 464, startPoint y: 152, endPoint x: 446, endPoint y: 156, distance: 18.5
click at [464, 152] on div "Informações Básicas Detalhes do novo cliente (nome, documento, email e telefone…" at bounding box center [311, 25] width 401 height 414
click at [376, 213] on input "Salvar" at bounding box center [379, 220] width 42 height 15
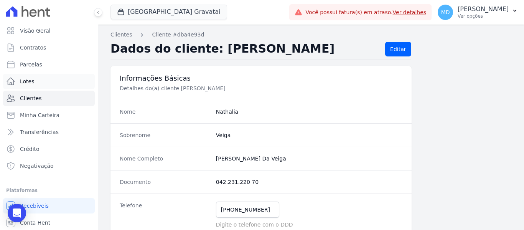
click at [30, 78] on span "Lotes" at bounding box center [27, 82] width 15 height 8
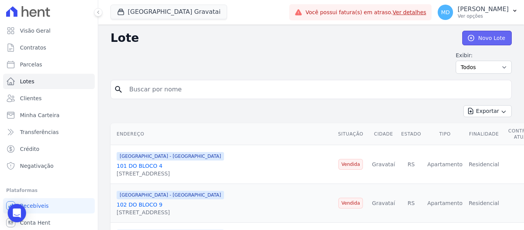
click at [476, 39] on link "Novo Lote" at bounding box center [487, 38] width 50 height 15
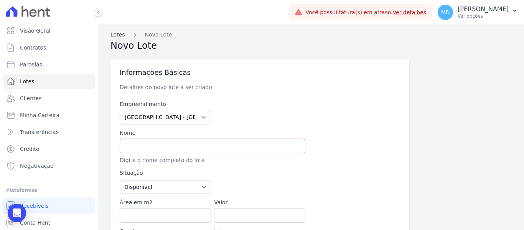
click at [116, 31] on link "Lotes" at bounding box center [118, 35] width 15 height 8
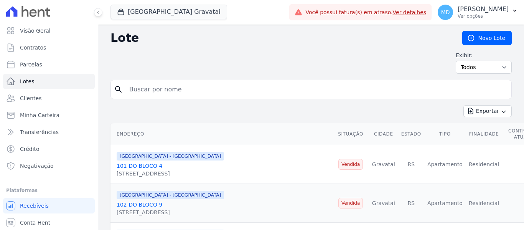
click at [119, 35] on h2 "Lote" at bounding box center [281, 38] width 340 height 14
click at [172, 89] on input "search" at bounding box center [317, 89] width 384 height 15
type input "201"
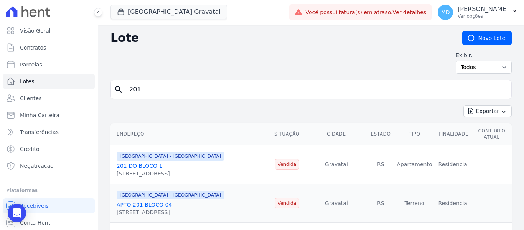
click at [149, 91] on input "201" at bounding box center [317, 89] width 384 height 15
type input "201 8"
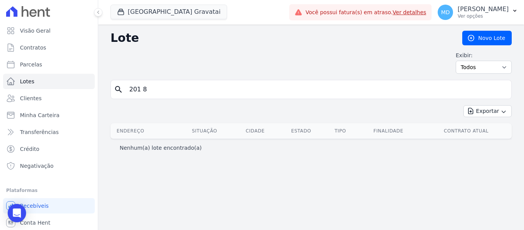
click at [149, 91] on input "201 8" at bounding box center [317, 89] width 384 height 15
type input "201 bloco 8"
drag, startPoint x: 163, startPoint y: 91, endPoint x: 68, endPoint y: 89, distance: 94.8
click at [68, 89] on div "Visão Geral Contratos Parcelas Lotes Clientes Minha Carteira Transferências Cré…" at bounding box center [262, 115] width 524 height 230
type input "8"
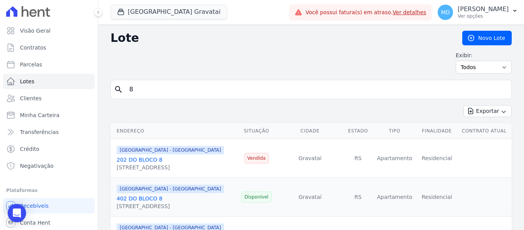
drag, startPoint x: 157, startPoint y: 95, endPoint x: 109, endPoint y: 87, distance: 47.8
click at [479, 38] on link "Novo Lote" at bounding box center [487, 38] width 50 height 15
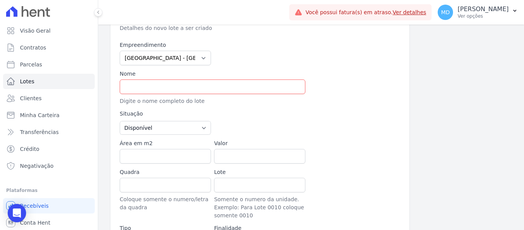
scroll to position [77, 0]
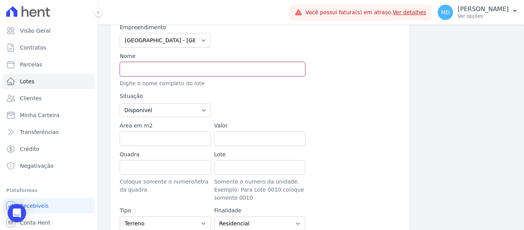
click at [145, 75] on input "text" at bounding box center [213, 69] width 186 height 15
type input "a"
type input "APTO 201 BL 8"
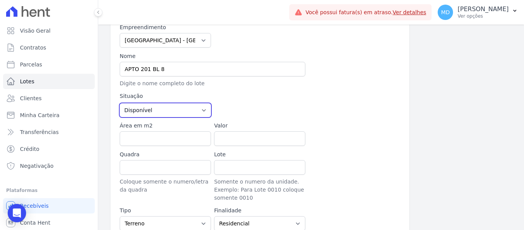
click at [181, 108] on select "Disponível Vendida Reservada Indisponível" at bounding box center [165, 110] width 91 height 14
select select "sold"
click at [120, 103] on select "Disponível Vendida Reservada Indisponível" at bounding box center [165, 110] width 91 height 14
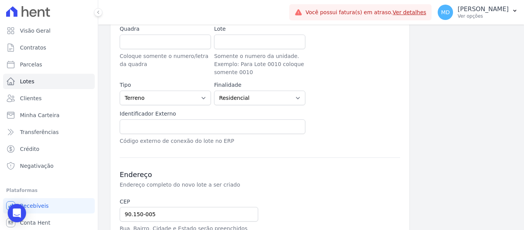
scroll to position [230, 0]
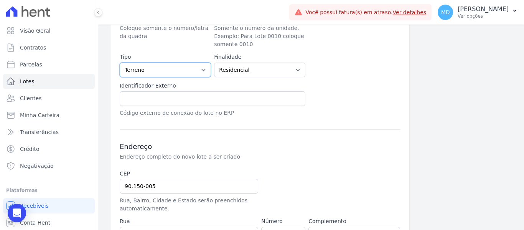
click at [149, 68] on select "Casa Apartamento Escritório Flat Loja Espaço Comercial Terreno Outros" at bounding box center [165, 70] width 91 height 15
select select "apartment"
click at [120, 63] on select "Casa Apartamento Escritório Flat Loja Espaço Comercial Terreno Outros" at bounding box center [165, 70] width 91 height 15
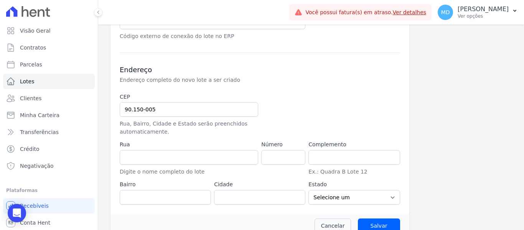
scroll to position [321, 0]
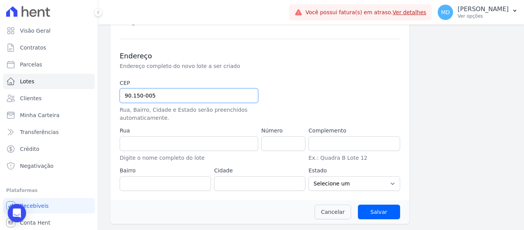
drag, startPoint x: 152, startPoint y: 96, endPoint x: 109, endPoint y: 97, distance: 43.0
drag, startPoint x: 175, startPoint y: 94, endPoint x: 119, endPoint y: 95, distance: 56.0
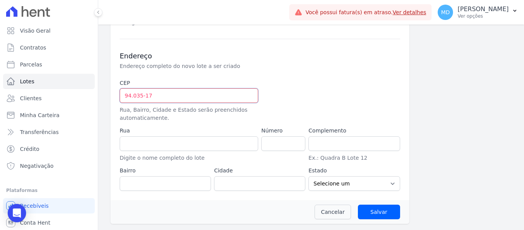
type input "94.035-170"
type input "Rua Nova York"
type input "Passo das Pedras"
type input "Gravataí"
select select "RS"
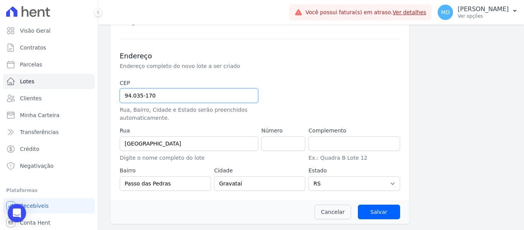
type input "94.035-170"
click at [276, 142] on input "number" at bounding box center [283, 143] width 44 height 15
type input "120"
click at [378, 212] on input "Salvar" at bounding box center [379, 212] width 42 height 15
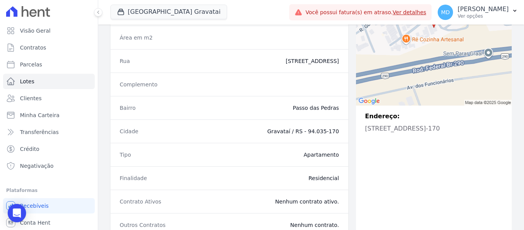
scroll to position [211, 0]
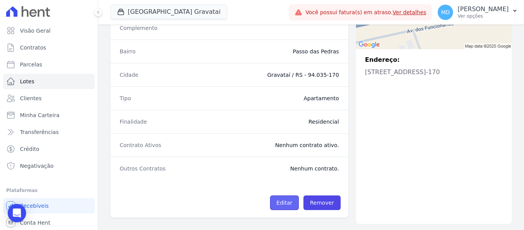
click at [286, 203] on link "Editar" at bounding box center [284, 202] width 29 height 15
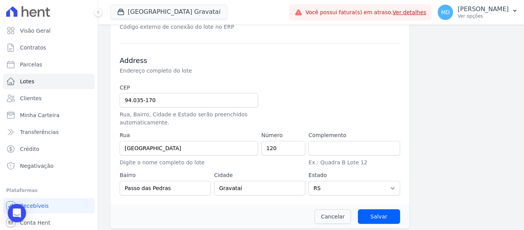
scroll to position [321, 0]
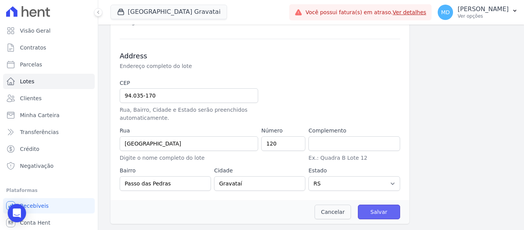
click at [378, 216] on input "Salvar" at bounding box center [379, 212] width 42 height 15
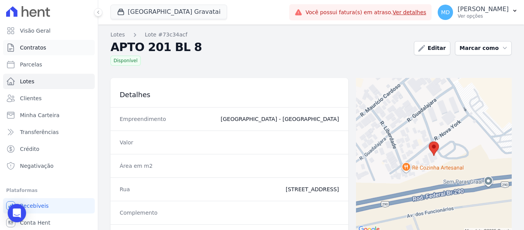
click at [39, 53] on link "Contratos" at bounding box center [49, 47] width 92 height 15
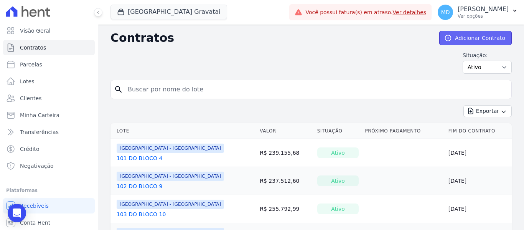
click at [462, 43] on link "Adicionar Contrato" at bounding box center [475, 38] width 73 height 15
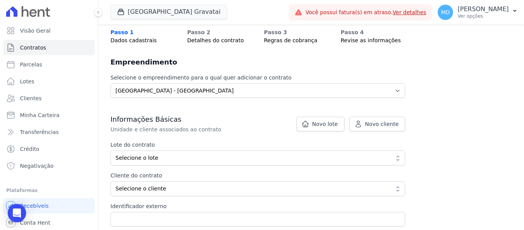
scroll to position [77, 0]
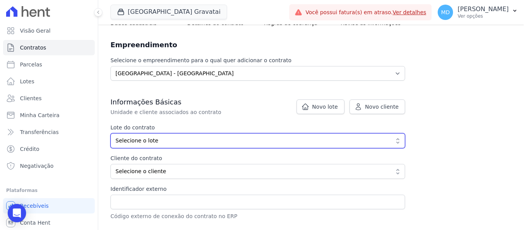
click at [177, 141] on span "Selecione o lote" at bounding box center [253, 141] width 274 height 8
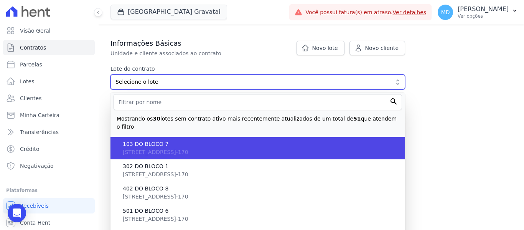
scroll to position [153, 0]
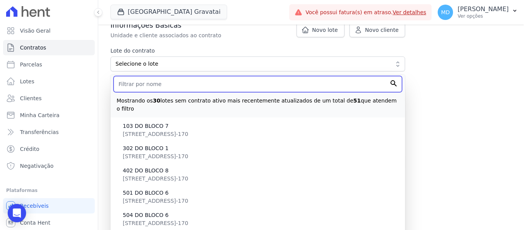
click at [162, 80] on input "text" at bounding box center [258, 84] width 289 height 16
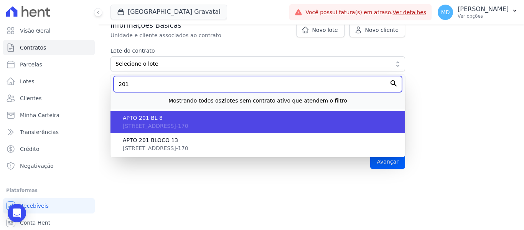
type input "201"
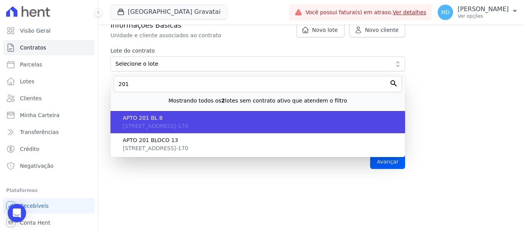
click at [162, 118] on span "APTO 201 BL 8" at bounding box center [261, 118] width 276 height 8
type input "73c34acf-15ef-4c61-b348-962a0f4a0e05"
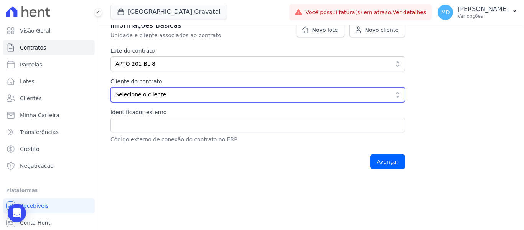
click at [152, 92] on span "Selecione o cliente" at bounding box center [253, 95] width 274 height 8
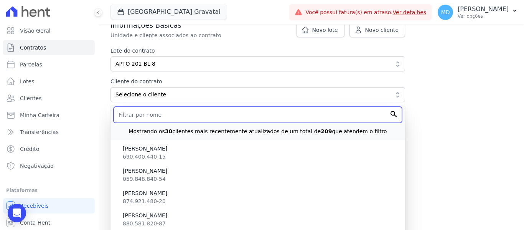
click at [142, 118] on input "text" at bounding box center [258, 115] width 289 height 16
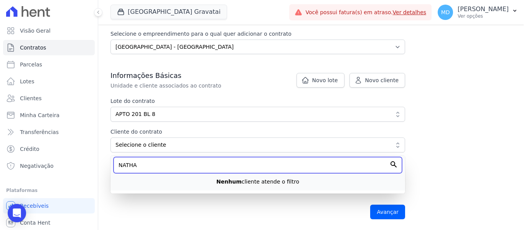
scroll to position [134, 0]
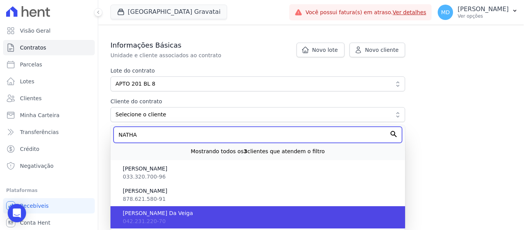
type input "NATHA"
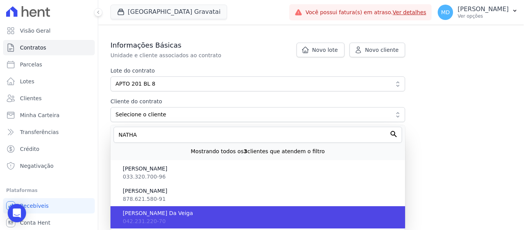
click at [170, 212] on span "[PERSON_NAME] Da Veiga" at bounding box center [261, 213] width 276 height 8
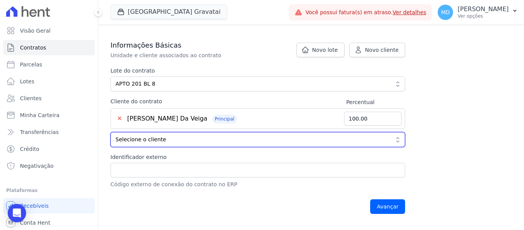
click at [175, 139] on span "Selecione o cliente" at bounding box center [253, 139] width 274 height 8
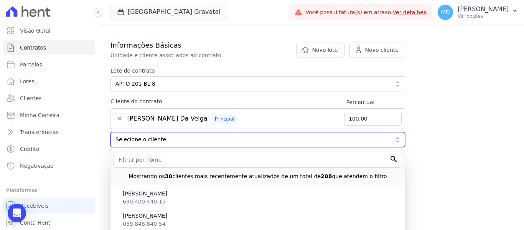
click at [175, 139] on span "Selecione o cliente" at bounding box center [253, 139] width 274 height 8
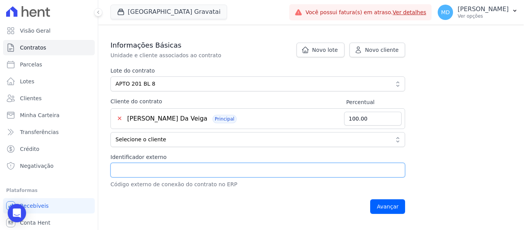
click at [165, 167] on input "Identificador externo" at bounding box center [258, 170] width 295 height 15
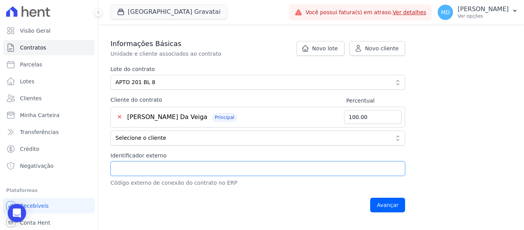
scroll to position [153, 0]
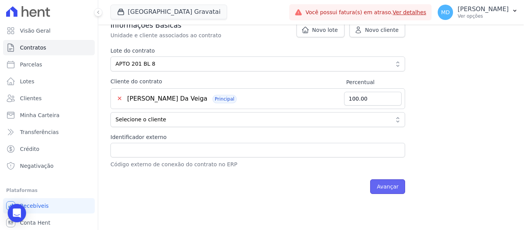
click at [390, 191] on input "Avançar" at bounding box center [387, 186] width 35 height 15
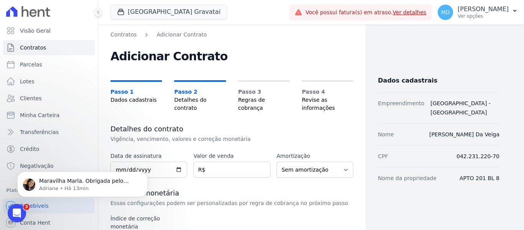
scroll to position [77, 0]
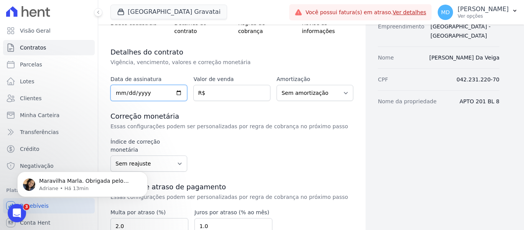
click at [132, 91] on input "date" at bounding box center [149, 93] width 77 height 16
click at [123, 93] on input "date" at bounding box center [149, 93] width 77 height 16
click at [117, 92] on input "date" at bounding box center [149, 93] width 77 height 16
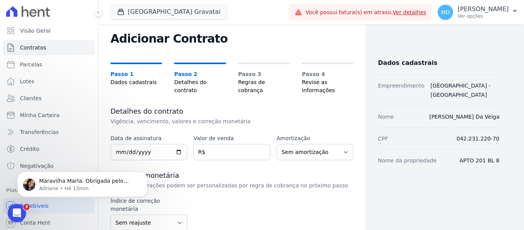
scroll to position [0, 0]
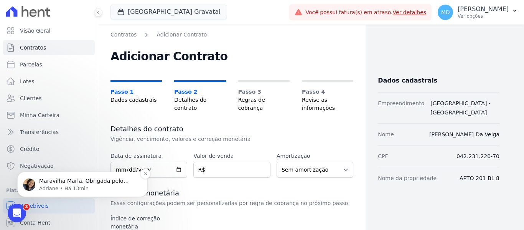
click at [76, 184] on p "Maravilha Marla. Obrigada pelo retorno. ; )" at bounding box center [88, 181] width 99 height 8
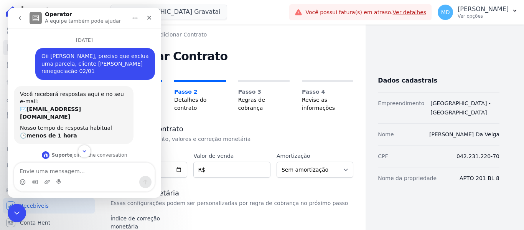
scroll to position [19, 0]
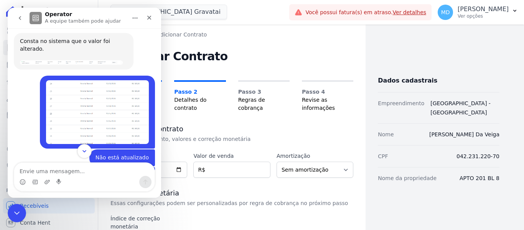
click at [83, 154] on icon "Scroll to bottom" at bounding box center [84, 151] width 7 height 7
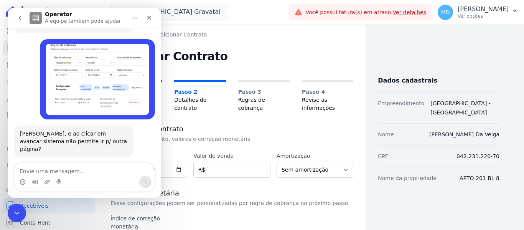
scroll to position [5111, 0]
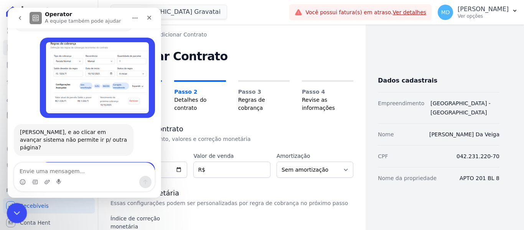
drag, startPoint x: 71, startPoint y: 394, endPoint x: 17, endPoint y: 215, distance: 187.1
click at [17, 215] on icon "Encerramento do Messenger da Intercom" at bounding box center [15, 211] width 9 height 9
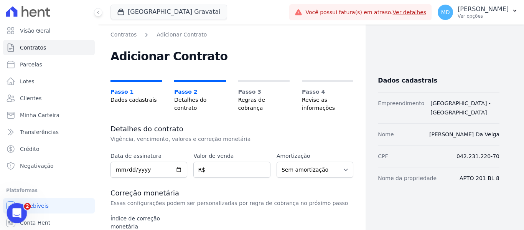
scroll to position [4585, 0]
click at [13, 211] on icon "Abertura do Messenger da Intercom" at bounding box center [16, 212] width 13 height 13
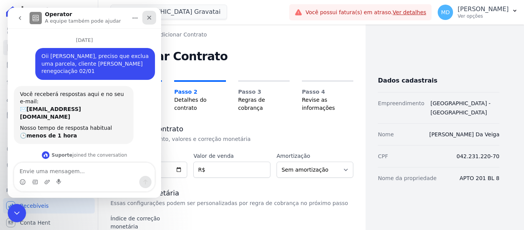
click at [151, 15] on icon "Fechar" at bounding box center [149, 18] width 6 height 6
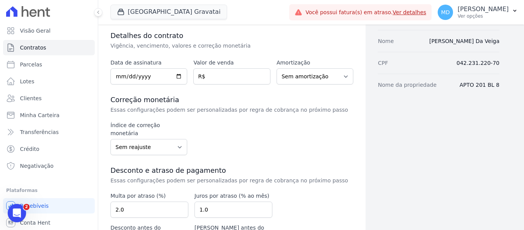
scroll to position [64, 0]
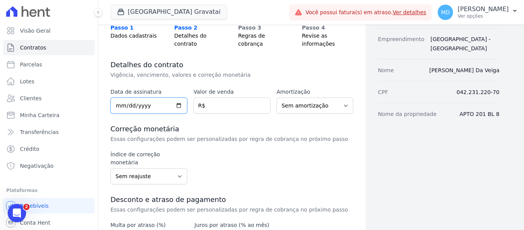
click at [117, 107] on input "date" at bounding box center [149, 105] width 77 height 16
